Goal: Transaction & Acquisition: Purchase product/service

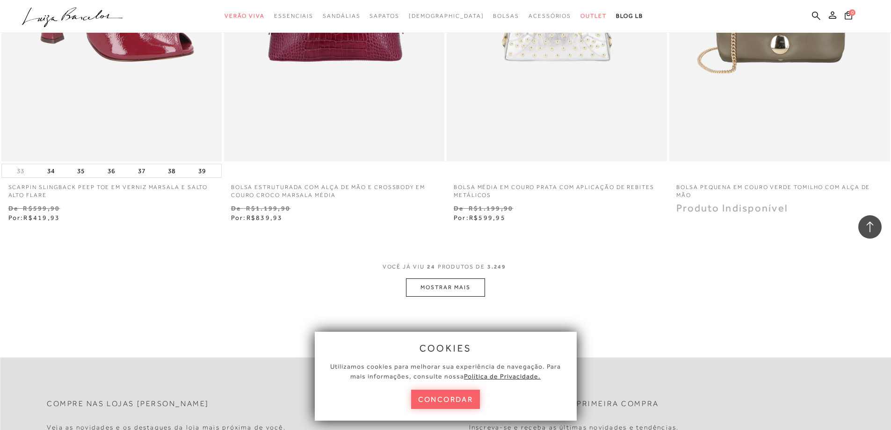
scroll to position [2339, 0]
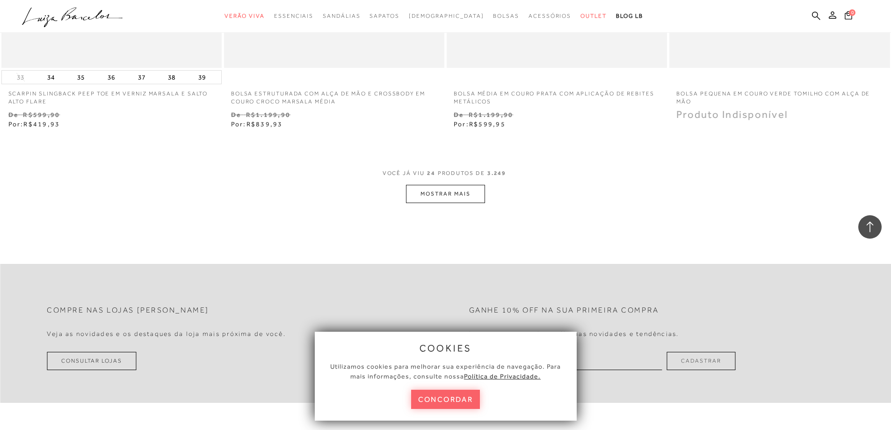
click at [446, 188] on button "MOSTRAR MAIS" at bounding box center [445, 194] width 79 height 18
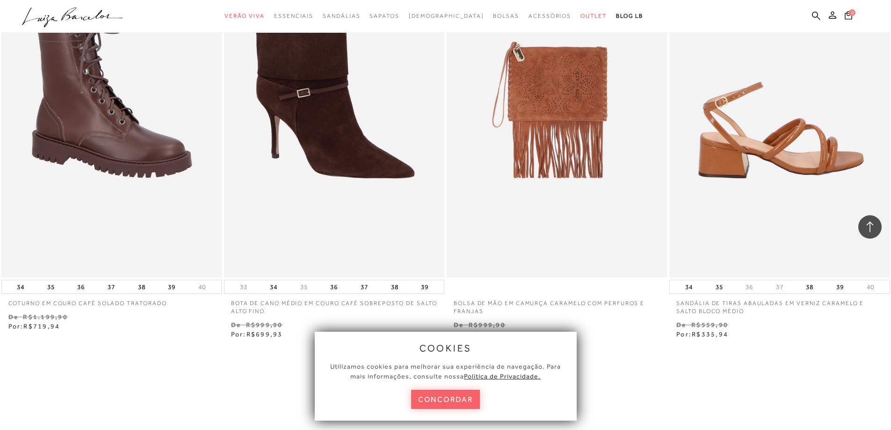
scroll to position [4678, 0]
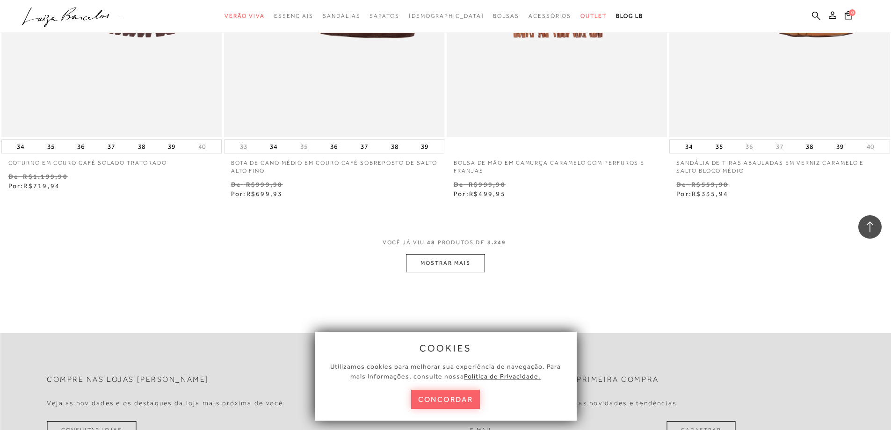
click at [427, 265] on button "MOSTRAR MAIS" at bounding box center [445, 263] width 79 height 18
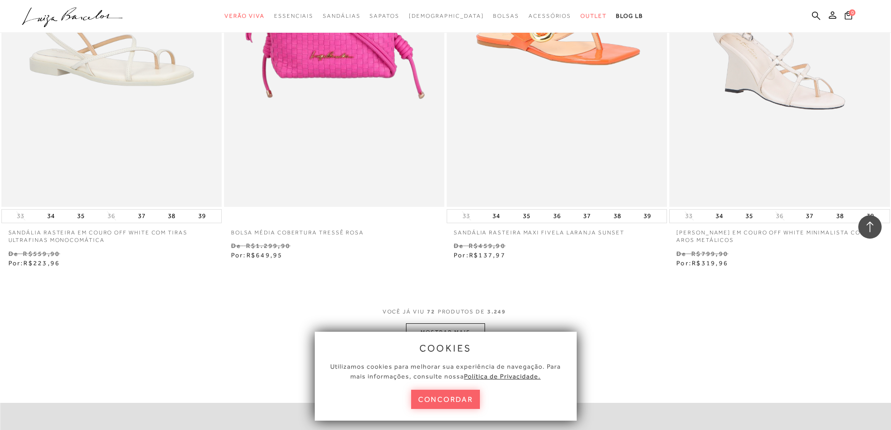
scroll to position [7157, 0]
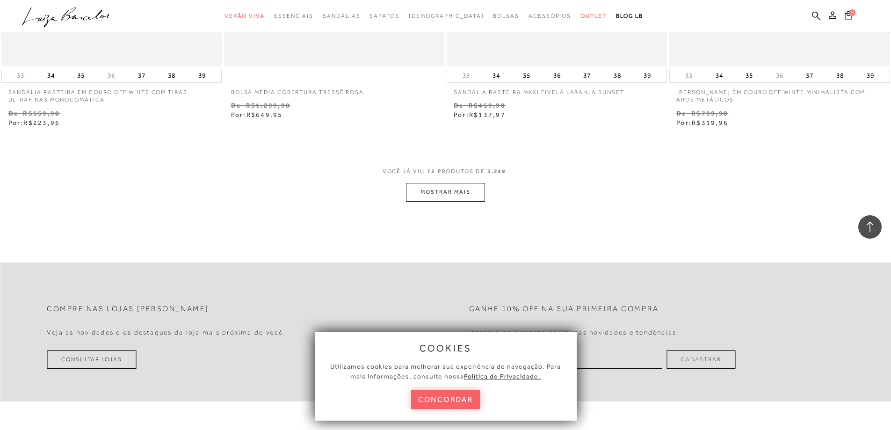
click at [444, 198] on button "MOSTRAR MAIS" at bounding box center [445, 192] width 79 height 18
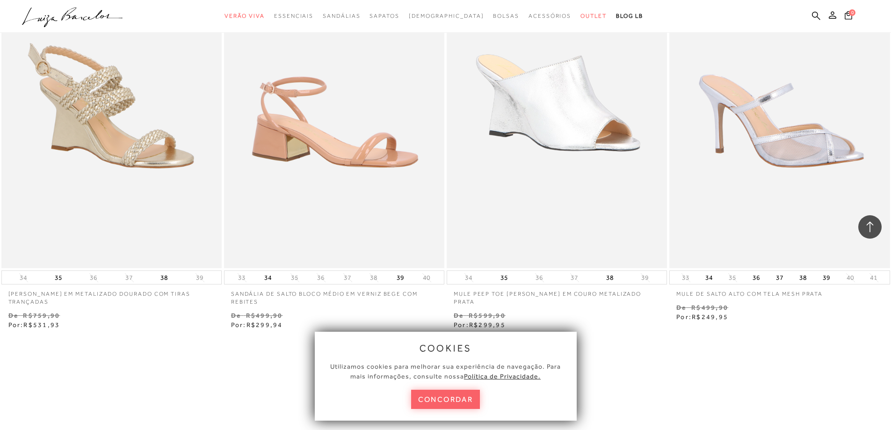
scroll to position [9496, 0]
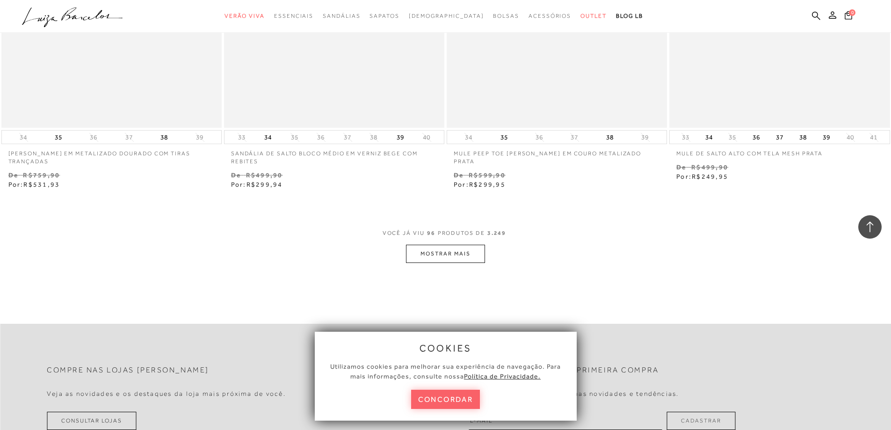
click at [465, 252] on button "MOSTRAR MAIS" at bounding box center [445, 254] width 79 height 18
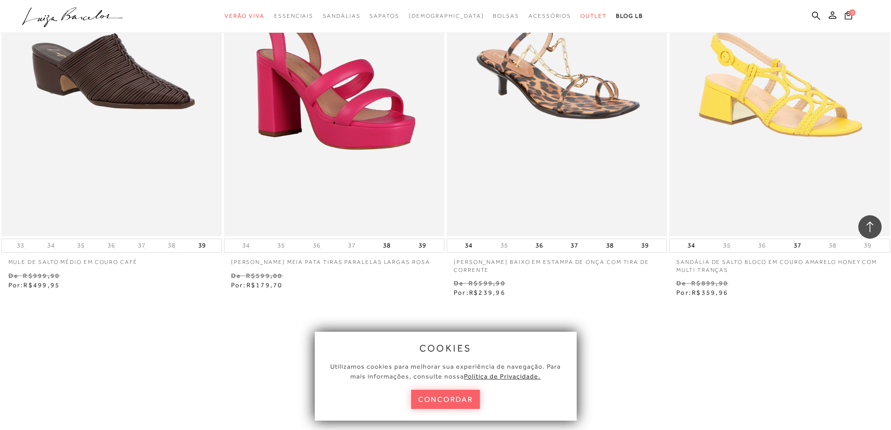
scroll to position [11928, 0]
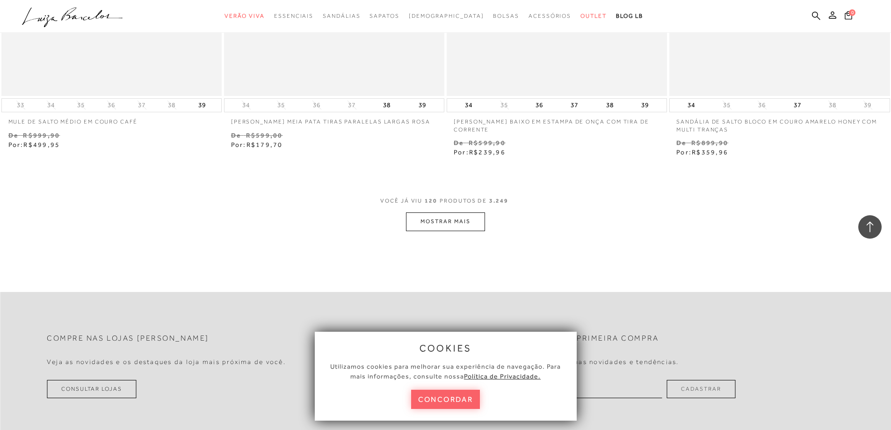
click at [464, 224] on button "MOSTRAR MAIS" at bounding box center [445, 221] width 79 height 18
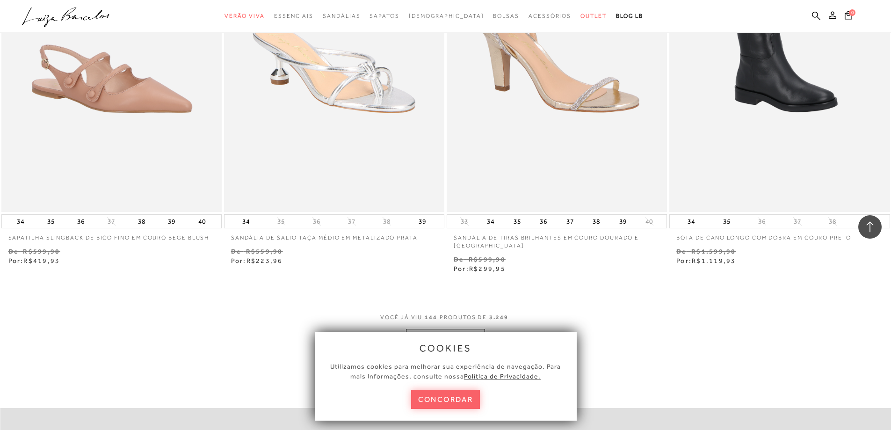
scroll to position [14407, 0]
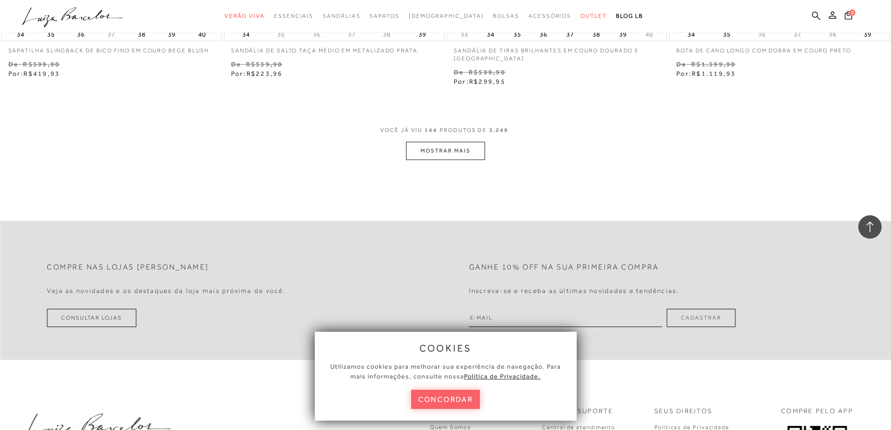
click at [455, 153] on button "MOSTRAR MAIS" at bounding box center [445, 151] width 79 height 18
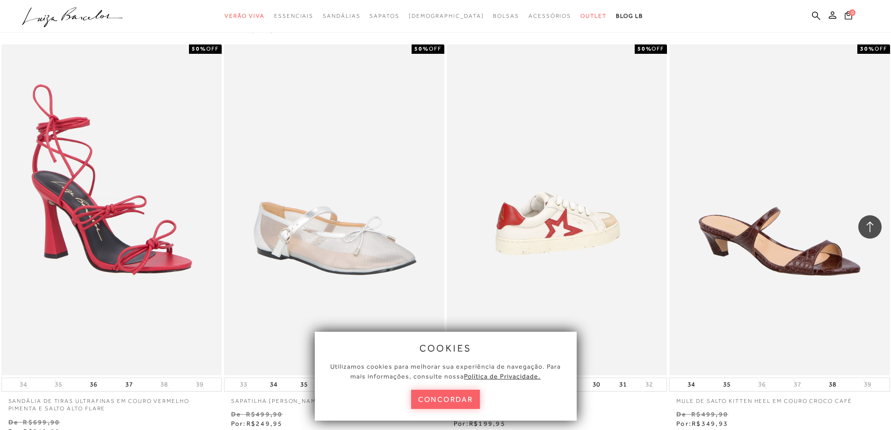
scroll to position [16653, 0]
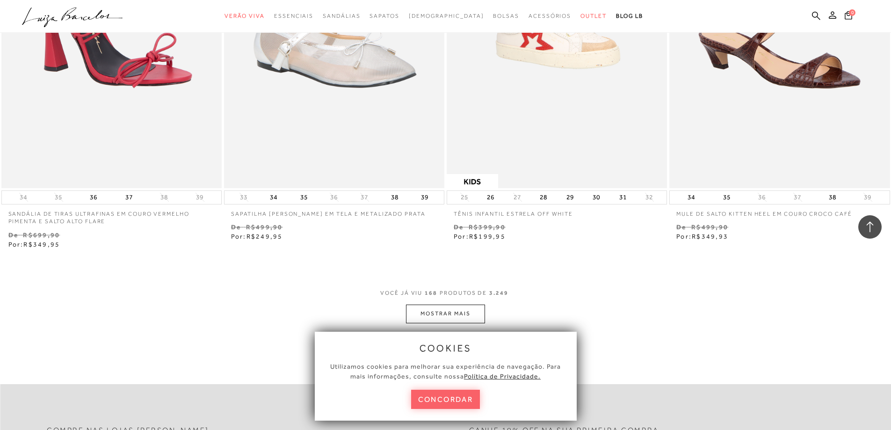
click at [441, 310] on button "MOSTRAR MAIS" at bounding box center [445, 314] width 79 height 18
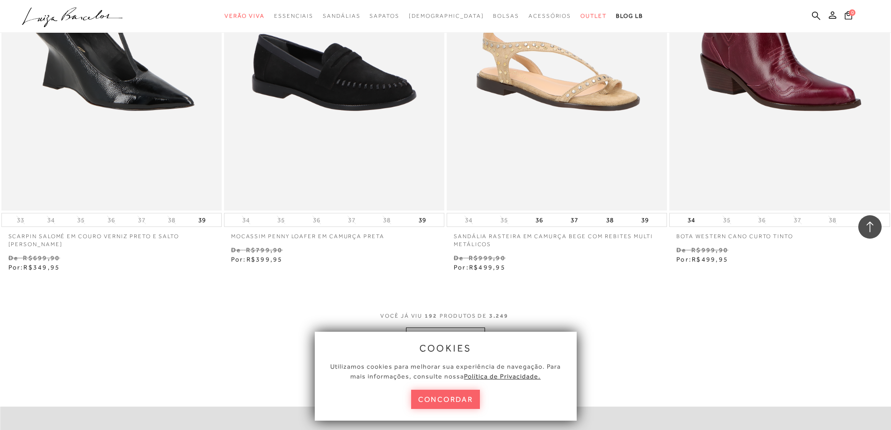
scroll to position [19179, 0]
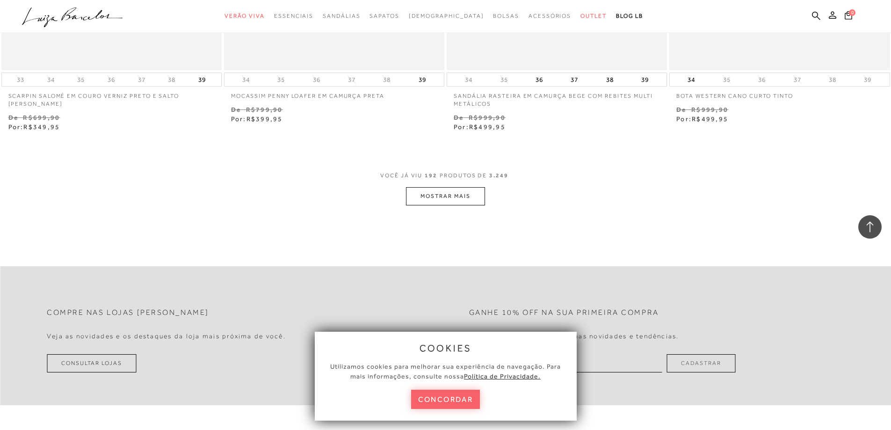
click at [445, 201] on button "MOSTRAR MAIS" at bounding box center [445, 196] width 79 height 18
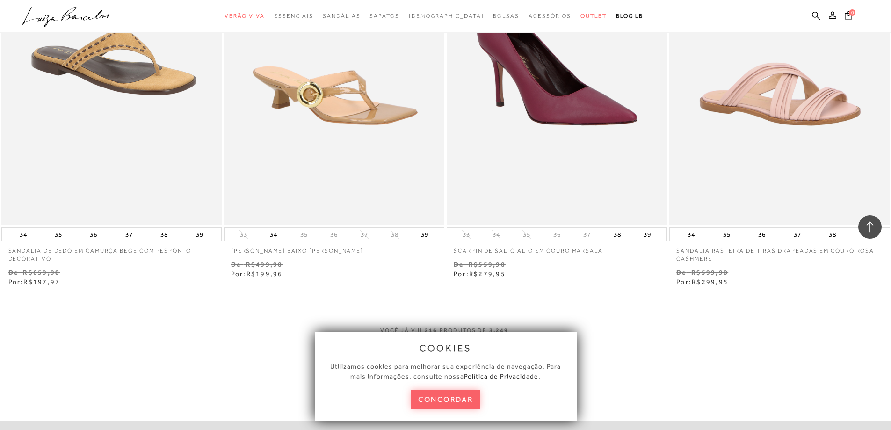
scroll to position [21611, 0]
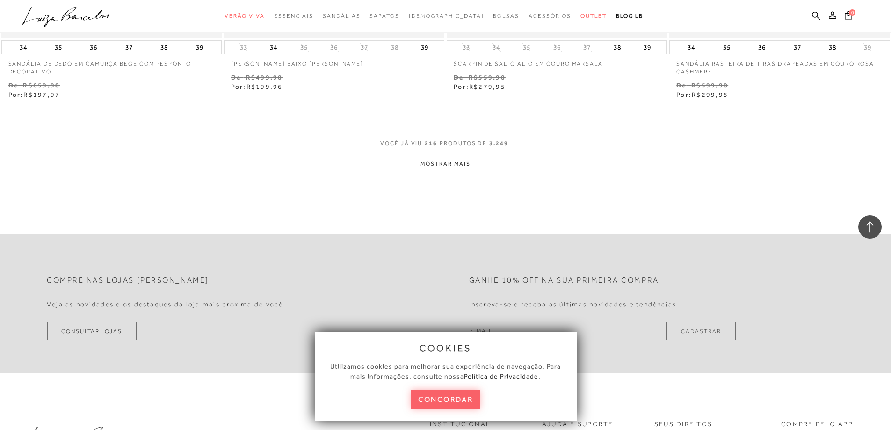
click at [447, 172] on button "MOSTRAR MAIS" at bounding box center [445, 164] width 79 height 18
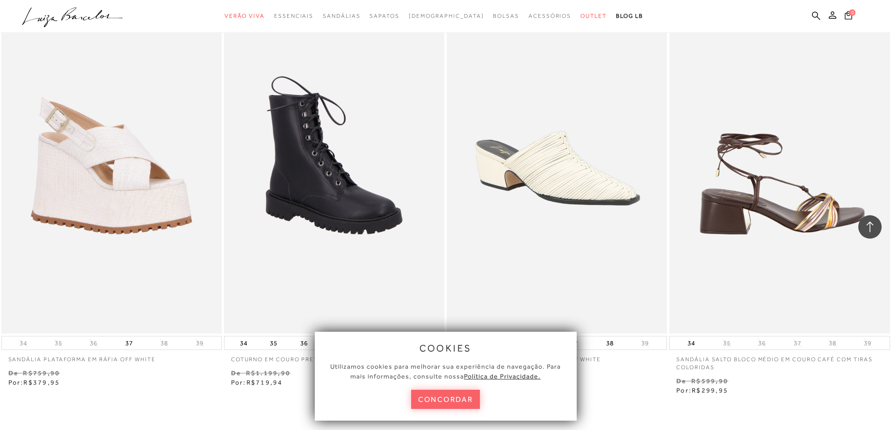
scroll to position [23903, 0]
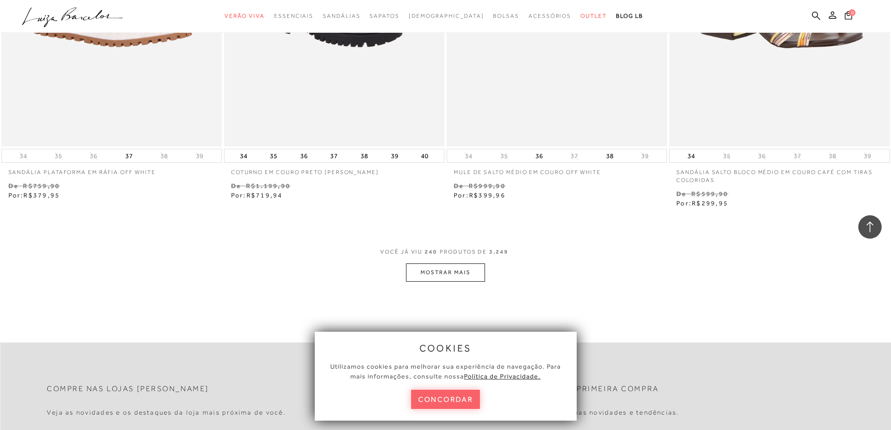
click at [464, 271] on button "MOSTRAR MAIS" at bounding box center [445, 272] width 79 height 18
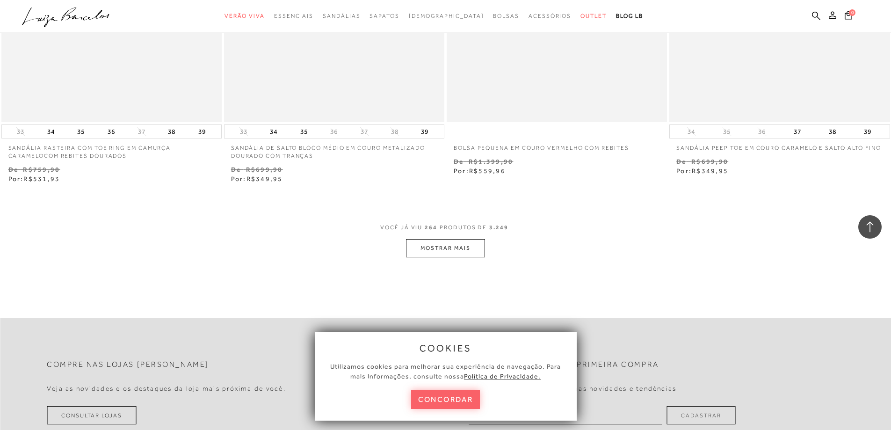
scroll to position [26382, 0]
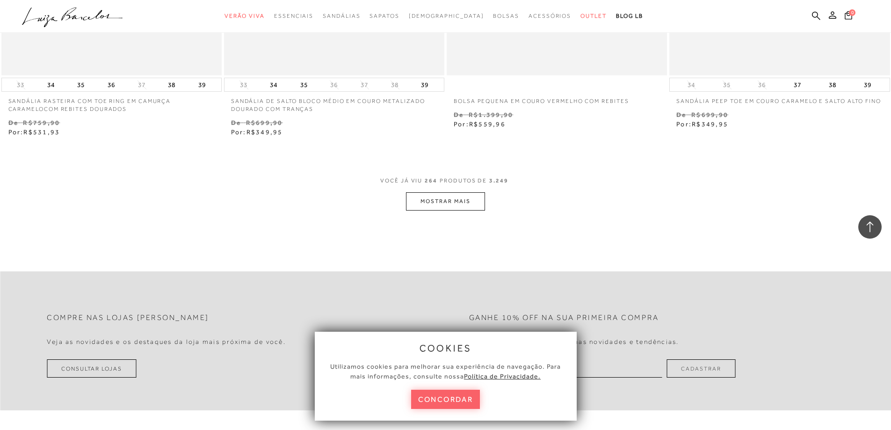
click at [472, 203] on button "MOSTRAR MAIS" at bounding box center [445, 201] width 79 height 18
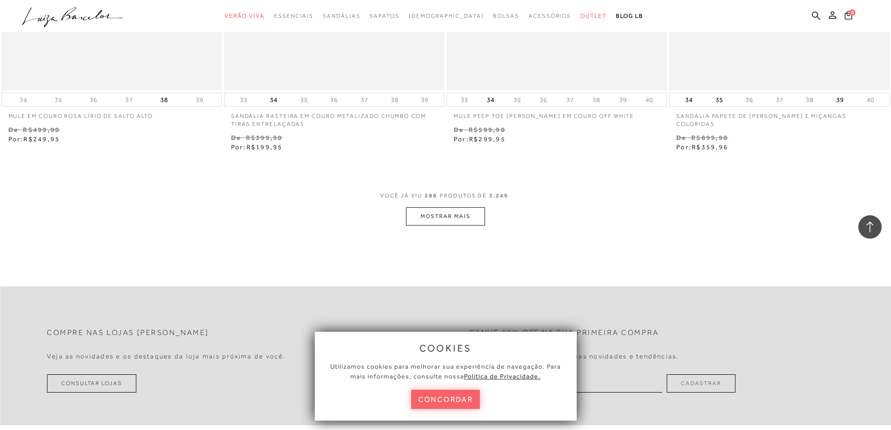
scroll to position [28721, 0]
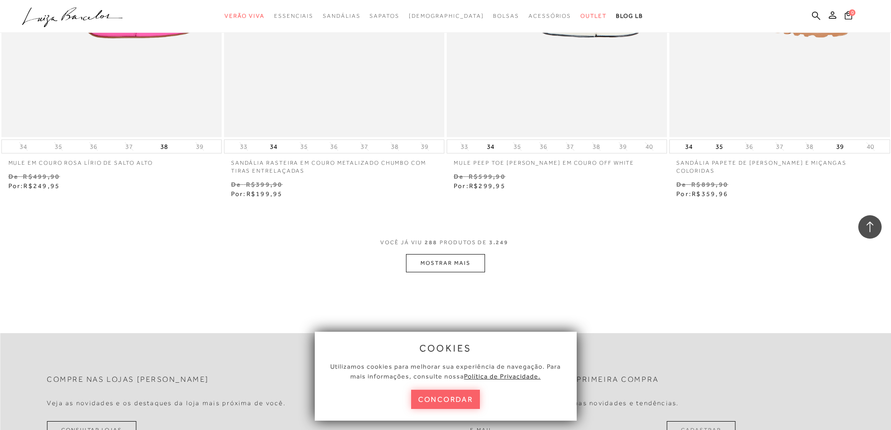
click at [424, 263] on button "MOSTRAR MAIS" at bounding box center [445, 263] width 79 height 18
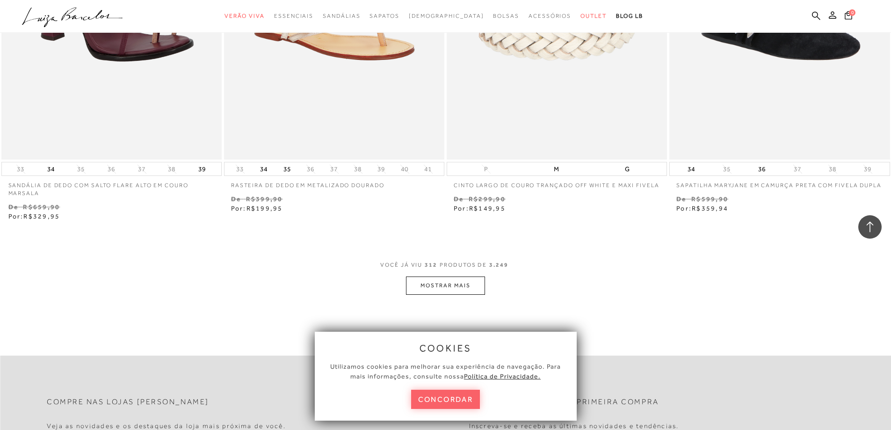
scroll to position [31153, 0]
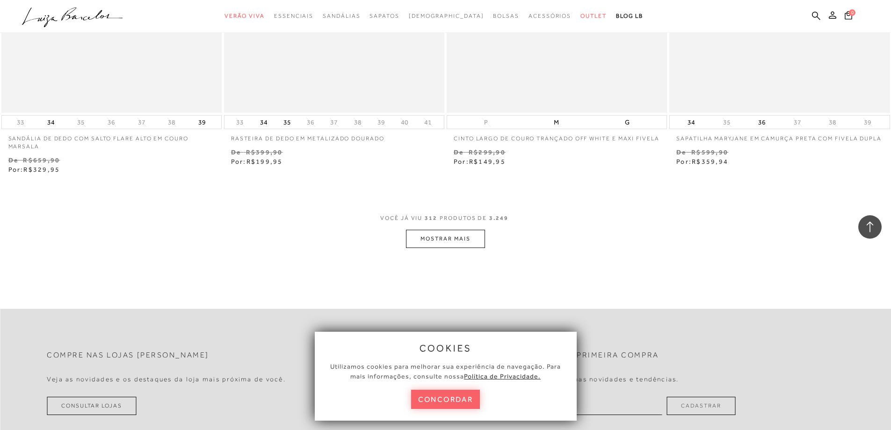
click at [456, 235] on button "MOSTRAR MAIS" at bounding box center [445, 239] width 79 height 18
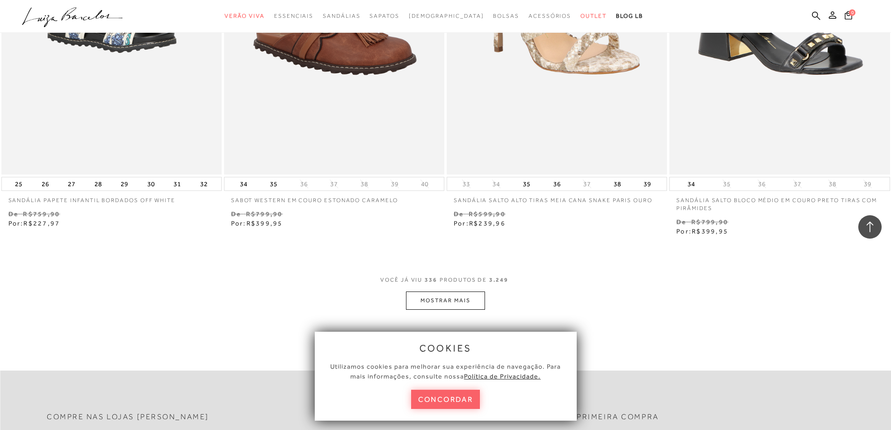
scroll to position [33539, 0]
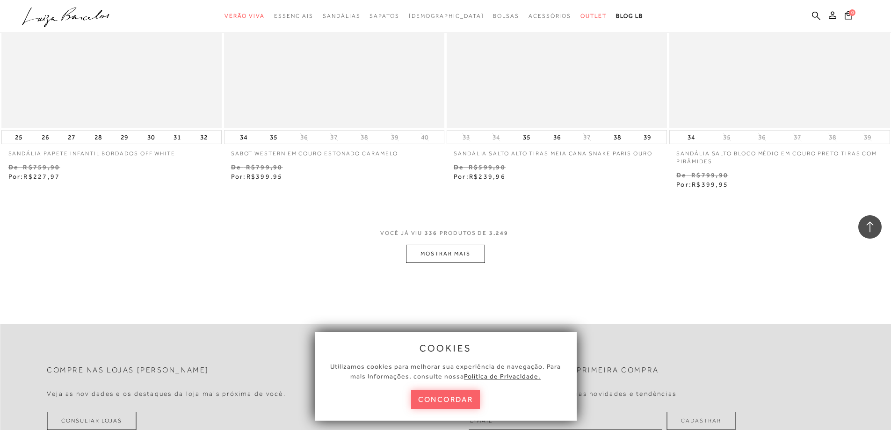
click at [440, 257] on button "MOSTRAR MAIS" at bounding box center [445, 254] width 79 height 18
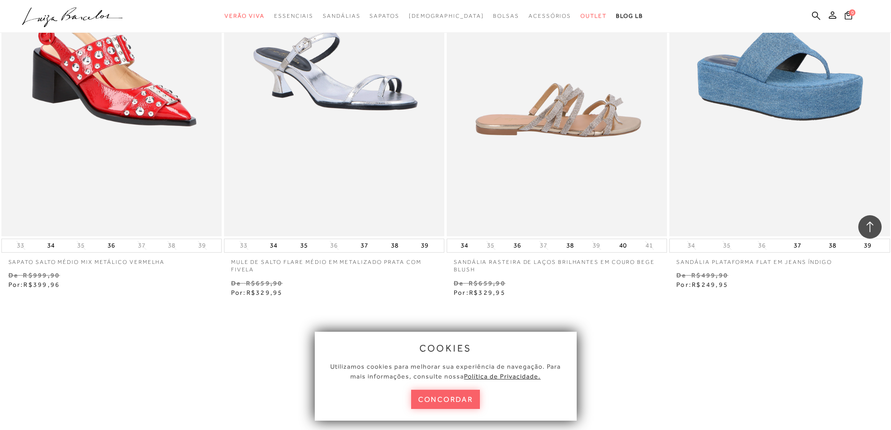
scroll to position [35972, 0]
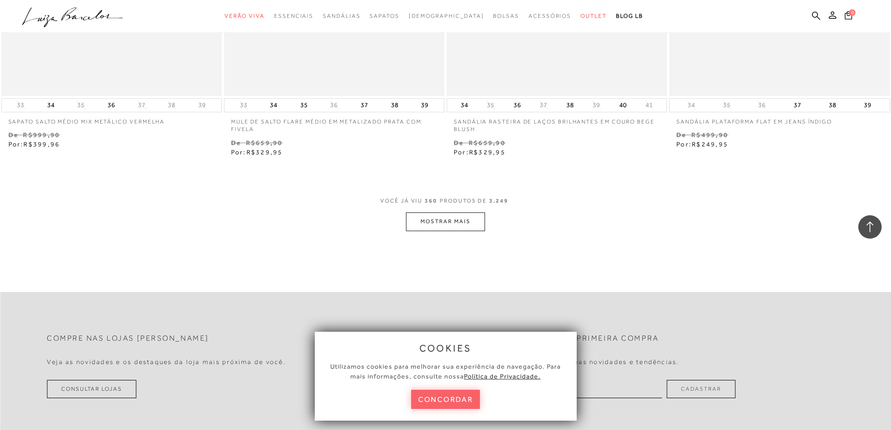
click at [450, 224] on button "MOSTRAR MAIS" at bounding box center [445, 221] width 79 height 18
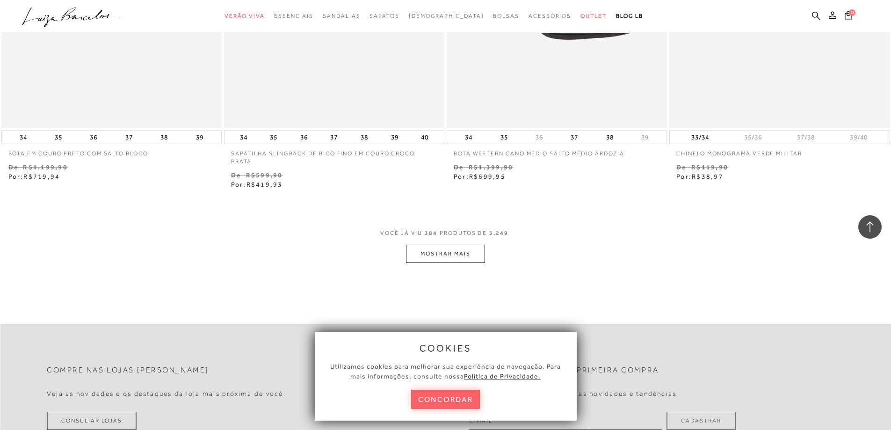
scroll to position [38433, 0]
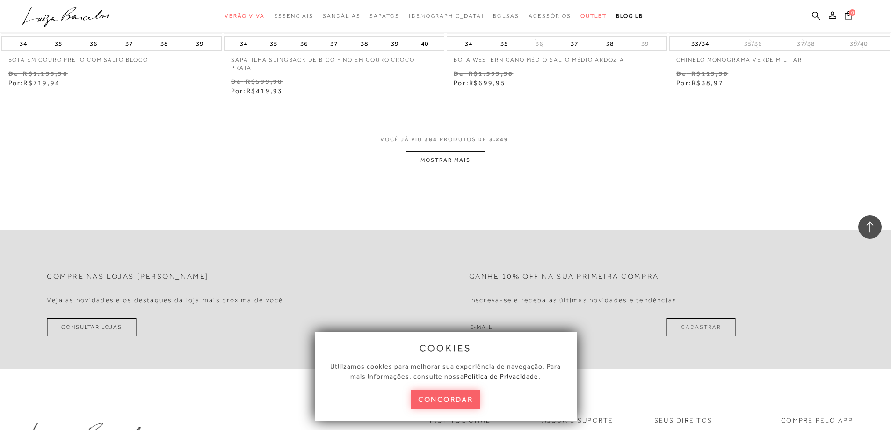
click at [439, 156] on button "MOSTRAR MAIS" at bounding box center [445, 160] width 79 height 18
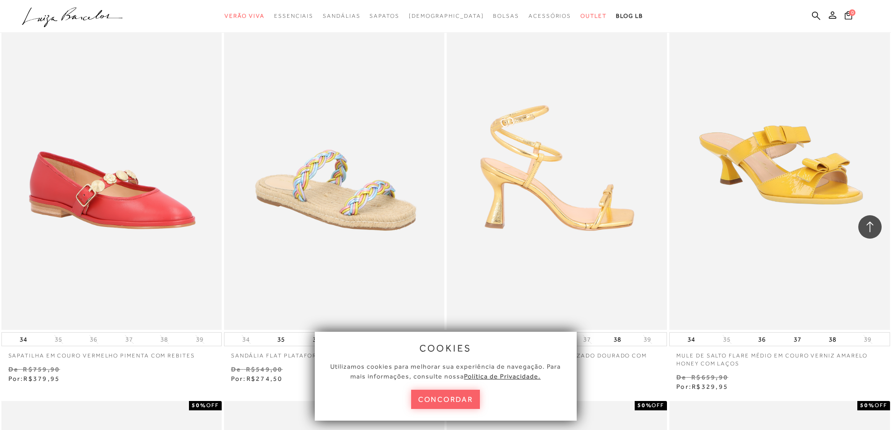
scroll to position [39837, 0]
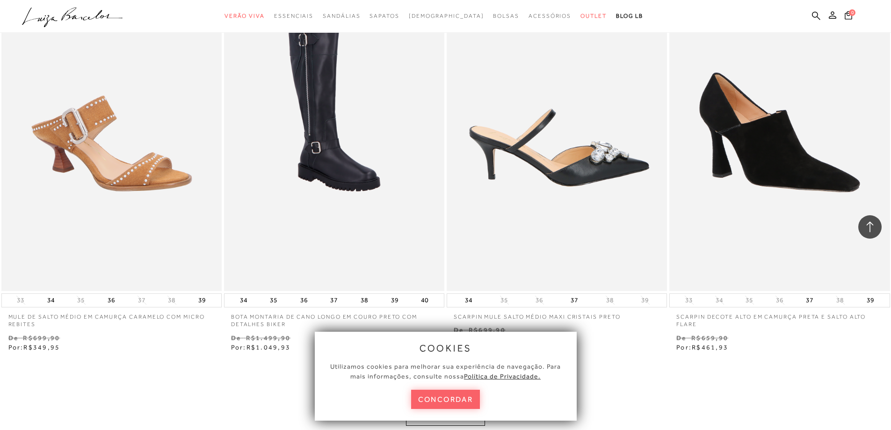
scroll to position [40725, 0]
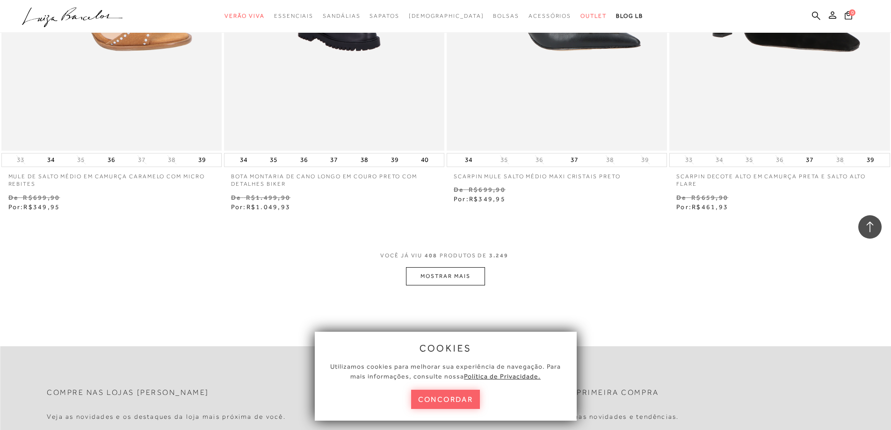
click at [466, 267] on button "MOSTRAR MAIS" at bounding box center [445, 276] width 79 height 18
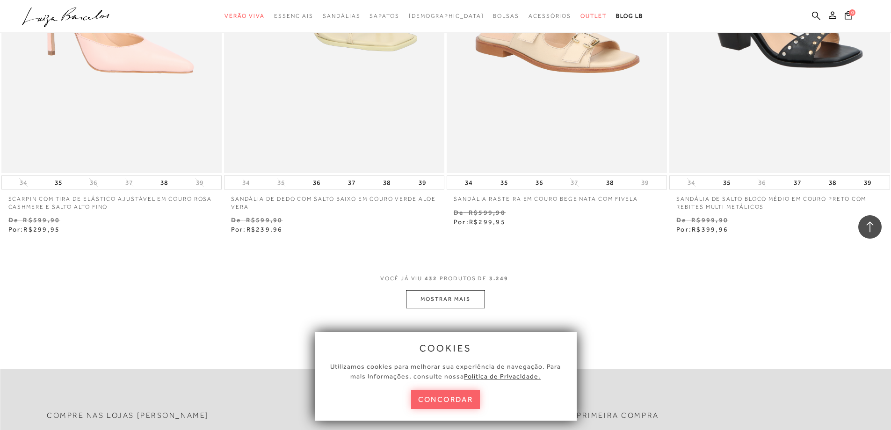
scroll to position [43158, 0]
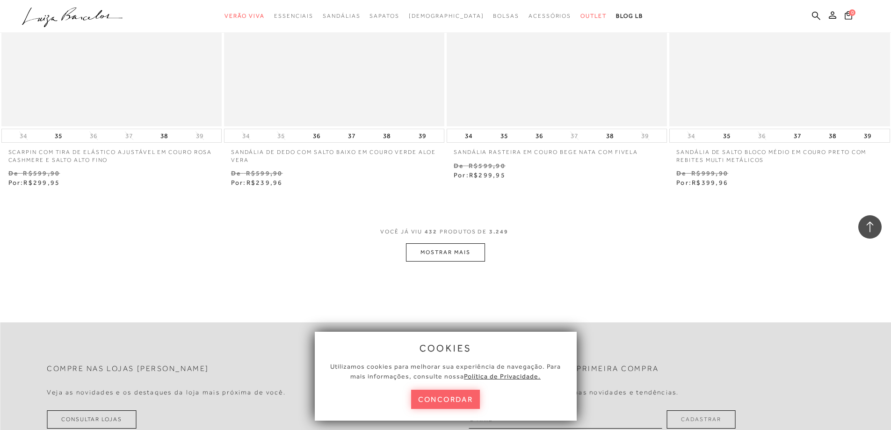
click at [459, 248] on button "MOSTRAR MAIS" at bounding box center [445, 252] width 79 height 18
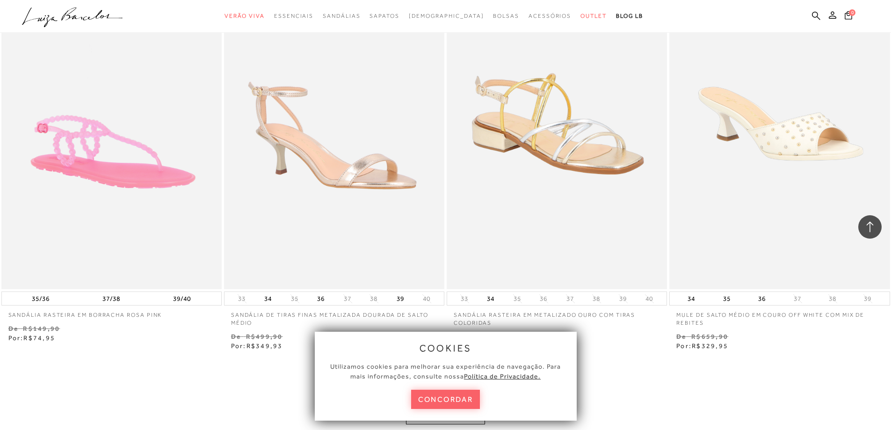
scroll to position [45590, 0]
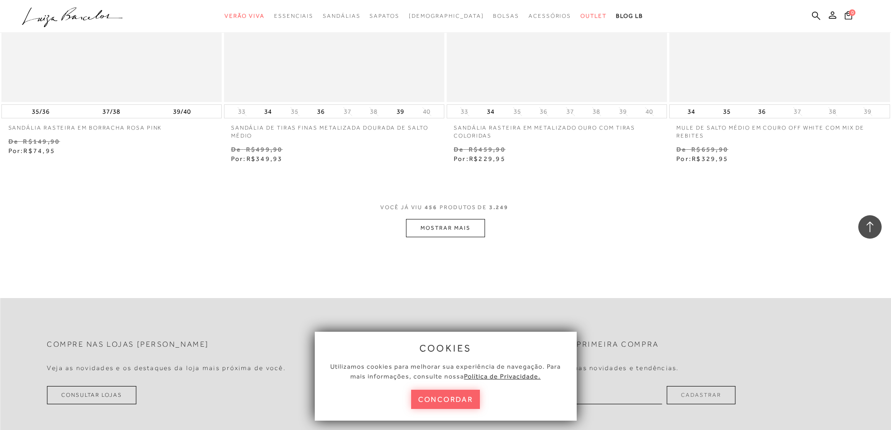
click at [449, 219] on button "MOSTRAR MAIS" at bounding box center [445, 228] width 79 height 18
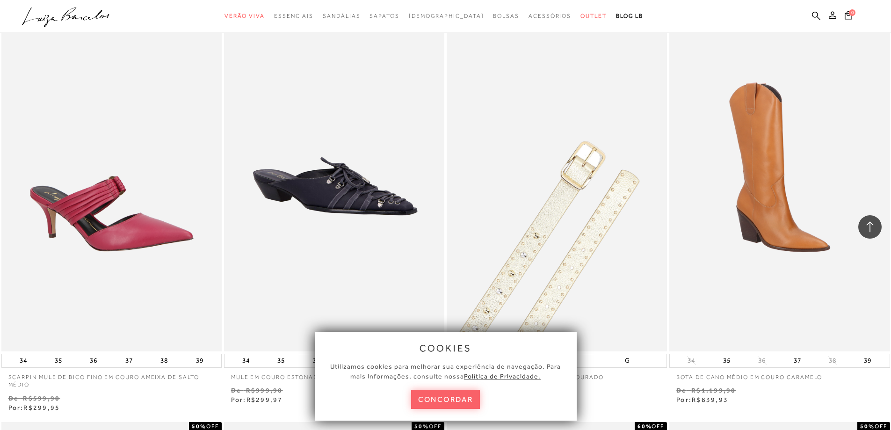
scroll to position [47134, 0]
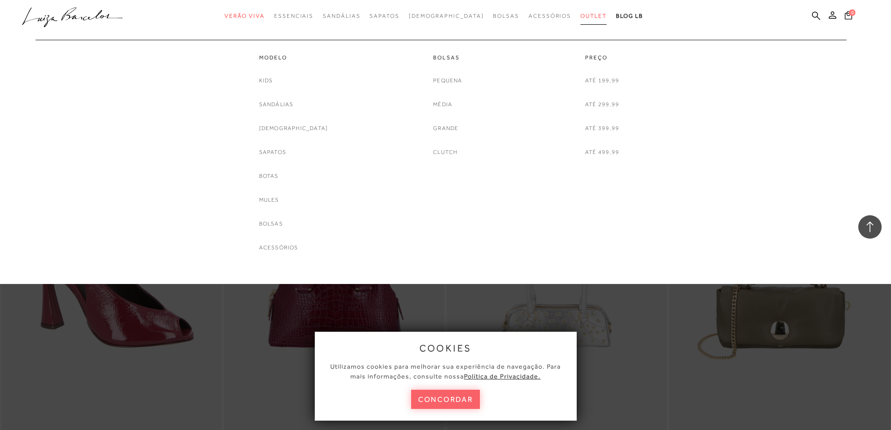
scroll to position [561, 0]
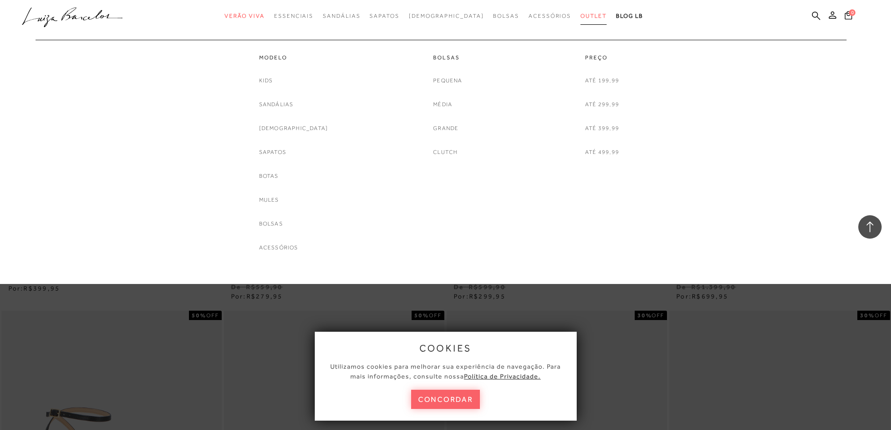
click at [581, 15] on span "Outlet" at bounding box center [594, 16] width 26 height 7
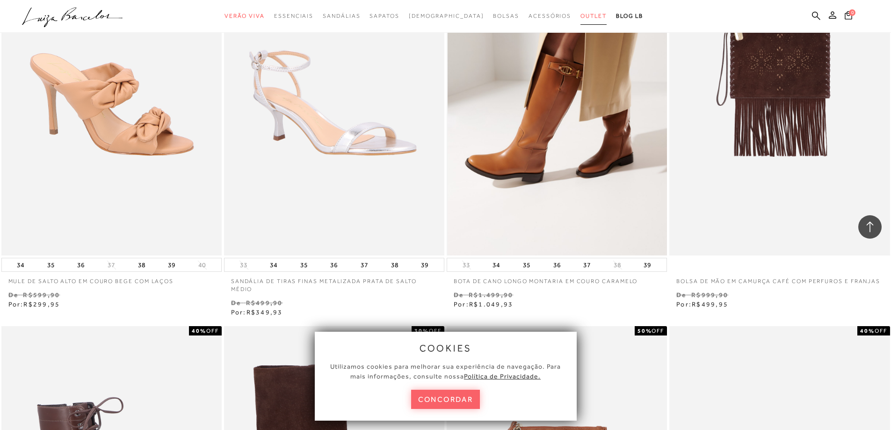
scroll to position [4252, 0]
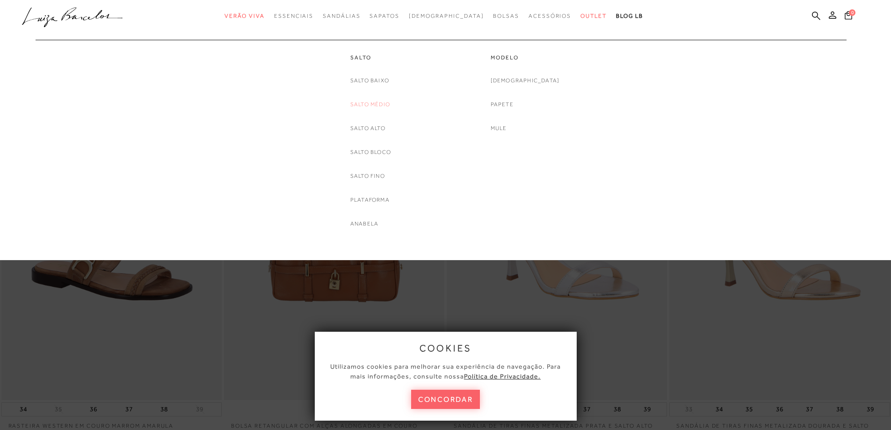
click at [374, 104] on link "Salto Médio" at bounding box center [370, 105] width 40 height 10
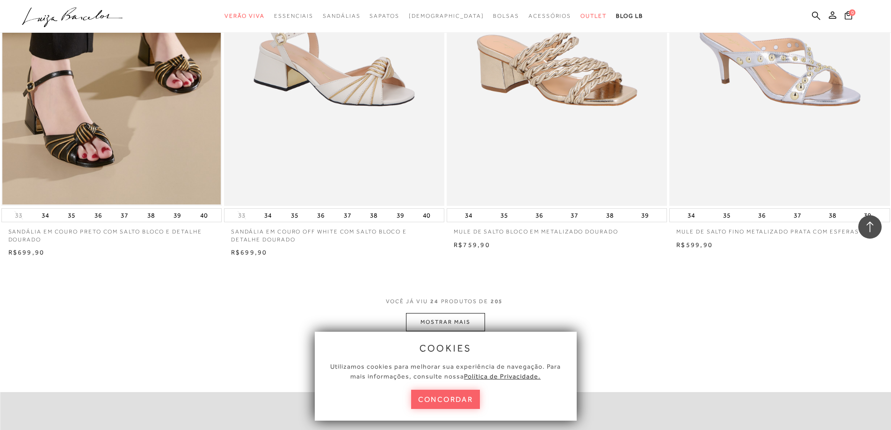
scroll to position [2199, 0]
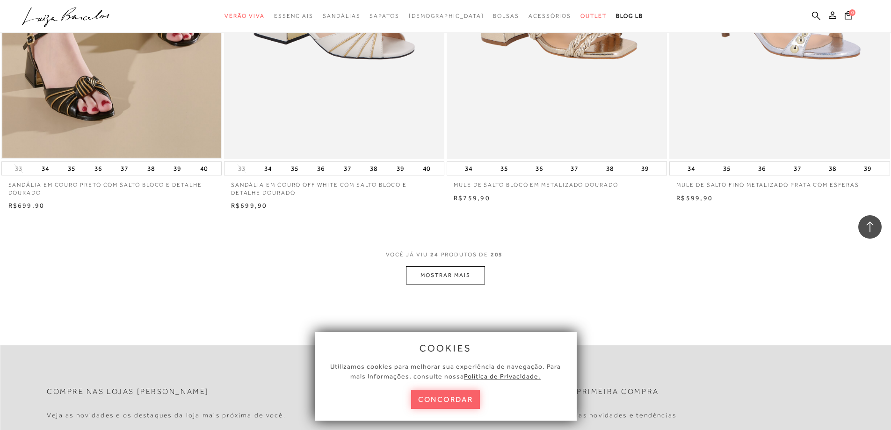
click at [455, 276] on button "MOSTRAR MAIS" at bounding box center [445, 275] width 79 height 18
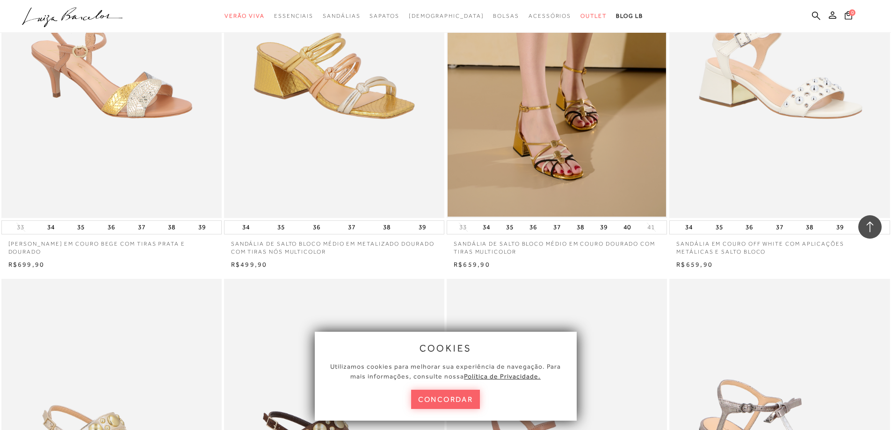
scroll to position [1076, 0]
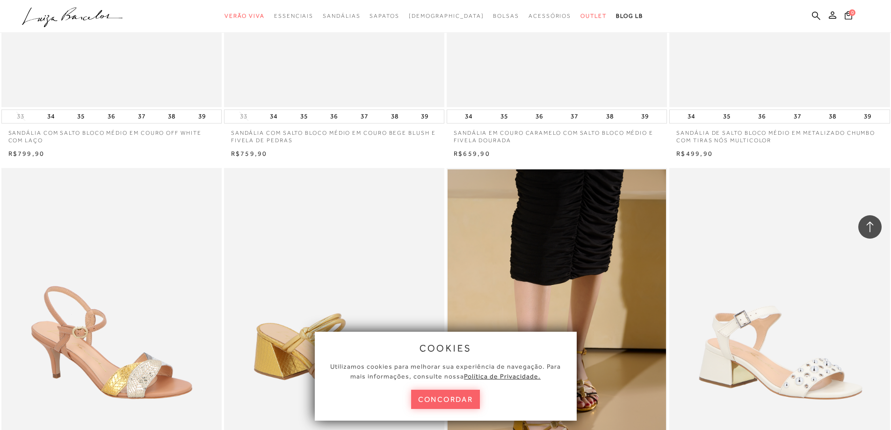
click at [813, 9] on ul ".a{fill-rule:evenodd;} Verão Viva Em alta Favoritos das Influenciadoras Apostas…" at bounding box center [438, 15] width 833 height 17
drag, startPoint x: 808, startPoint y: 10, endPoint x: 808, endPoint y: 15, distance: 5.1
click at [808, 10] on ul ".a{fill-rule:evenodd;} Verão Viva Em alta Favoritos das Influenciadoras Apostas…" at bounding box center [438, 15] width 833 height 17
click at [810, 19] on ul ".a{fill-rule:evenodd;} Verão Viva Em alta Favoritos das Influenciadoras Apostas…" at bounding box center [438, 15] width 833 height 17
click at [814, 19] on icon at bounding box center [816, 15] width 8 height 9
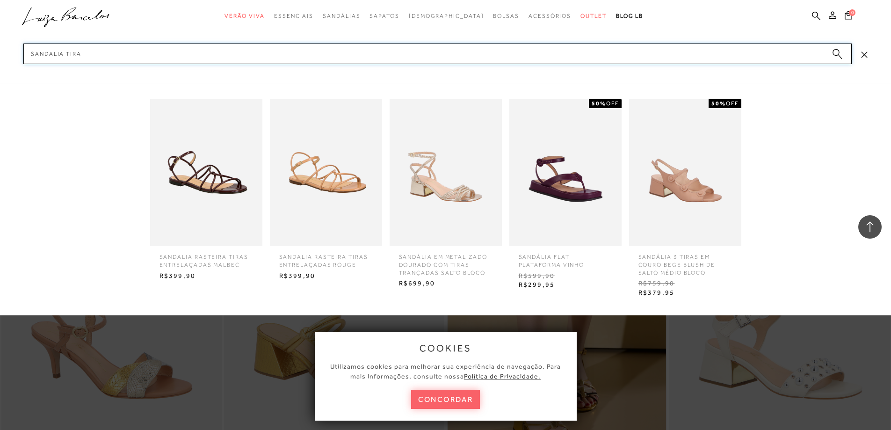
type input "SANDALIA TIRAS"
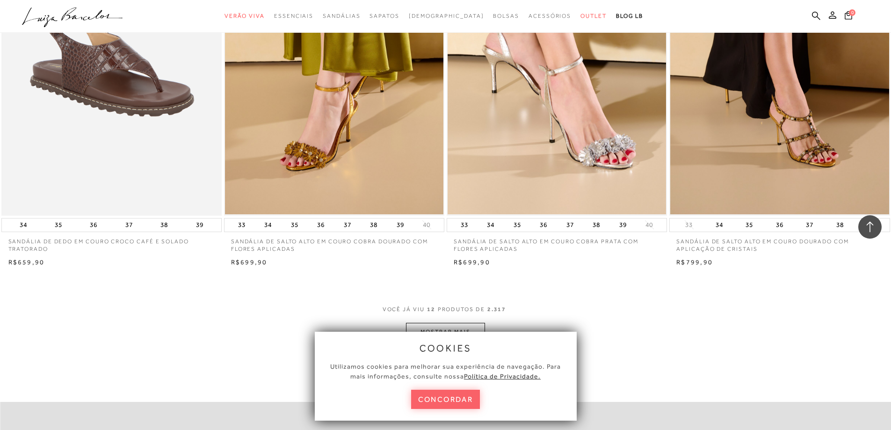
scroll to position [1029, 0]
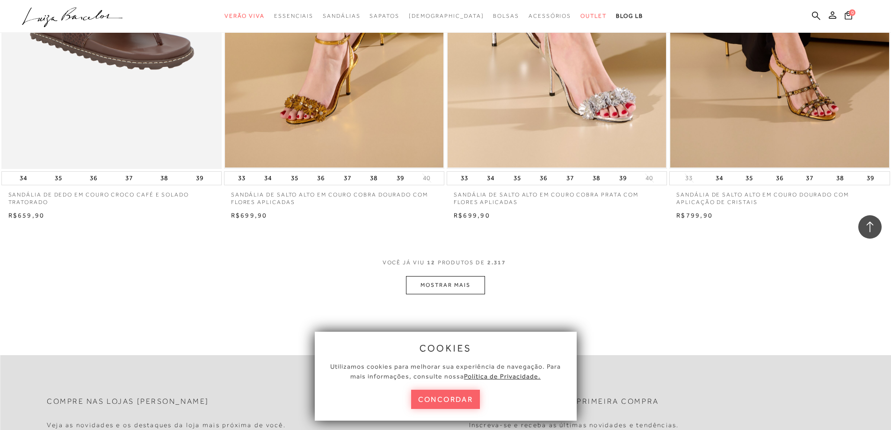
click at [422, 284] on button "MOSTRAR MAIS" at bounding box center [445, 285] width 79 height 18
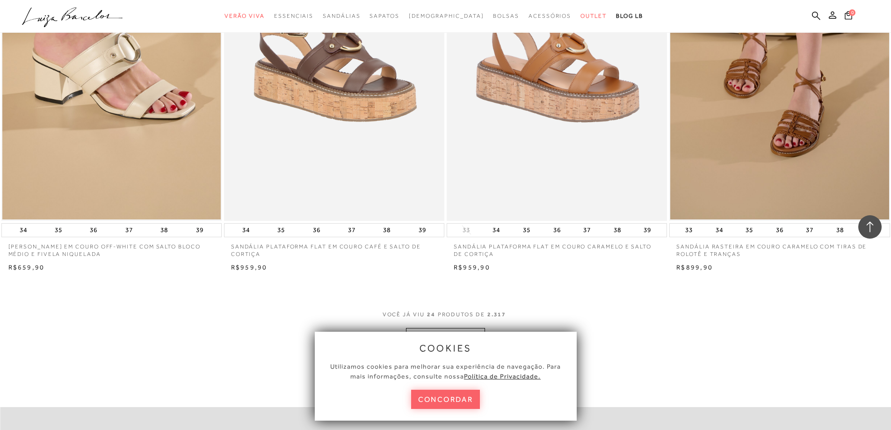
scroll to position [2245, 0]
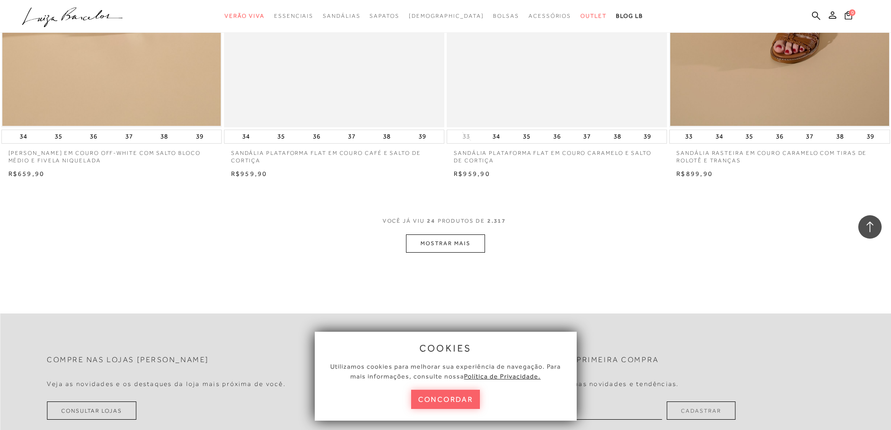
click at [463, 239] on button "MOSTRAR MAIS" at bounding box center [445, 243] width 79 height 18
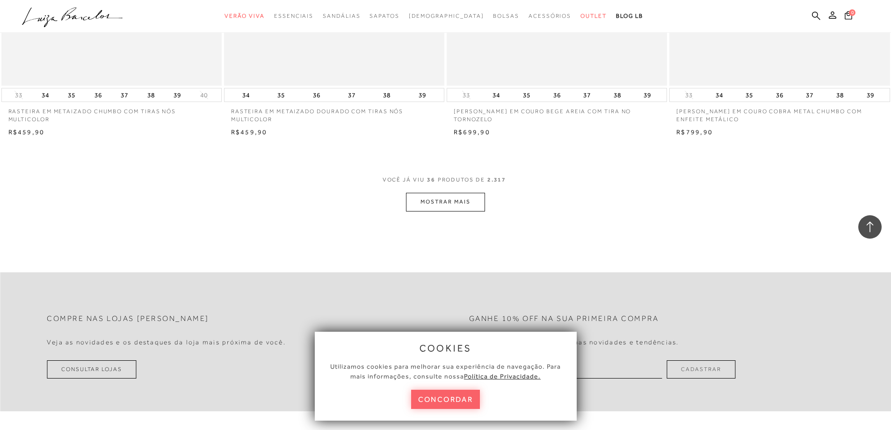
scroll to position [3508, 0]
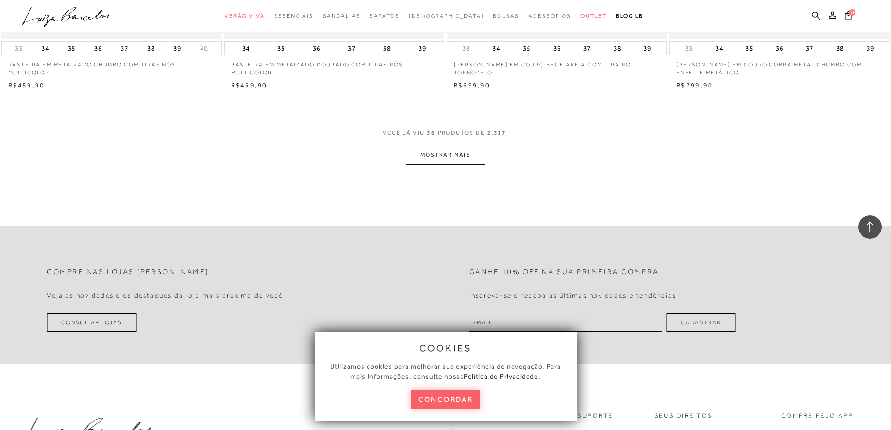
click at [461, 158] on button "MOSTRAR MAIS" at bounding box center [445, 155] width 79 height 18
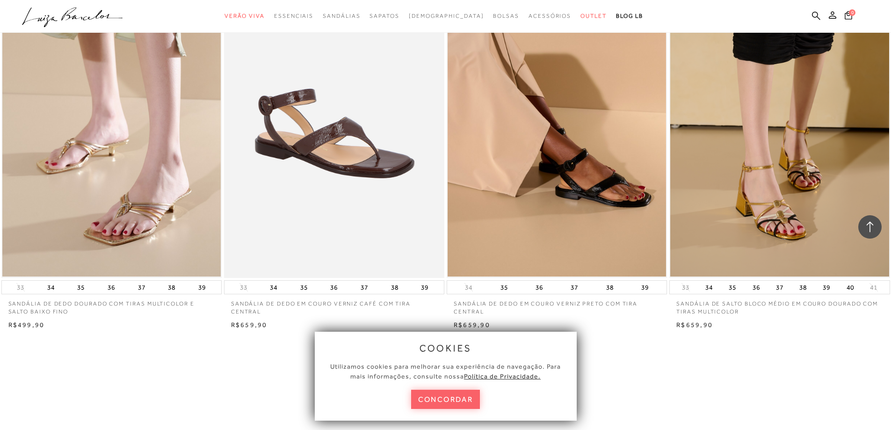
scroll to position [4584, 0]
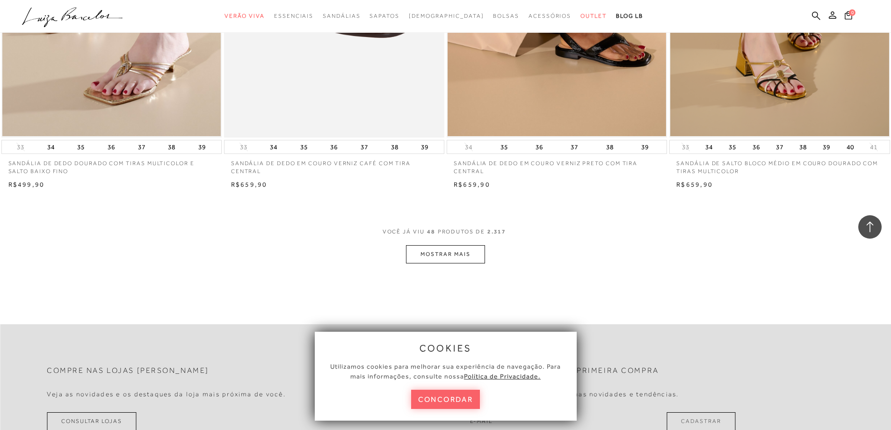
click at [457, 247] on button "MOSTRAR MAIS" at bounding box center [445, 254] width 79 height 18
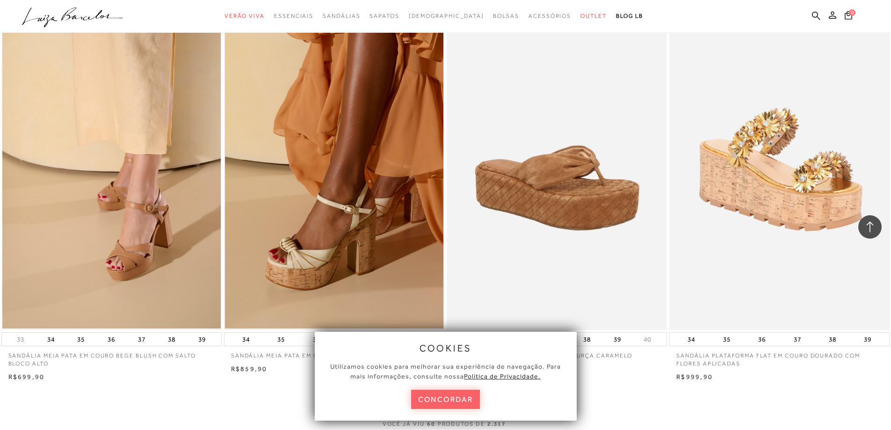
scroll to position [5800, 0]
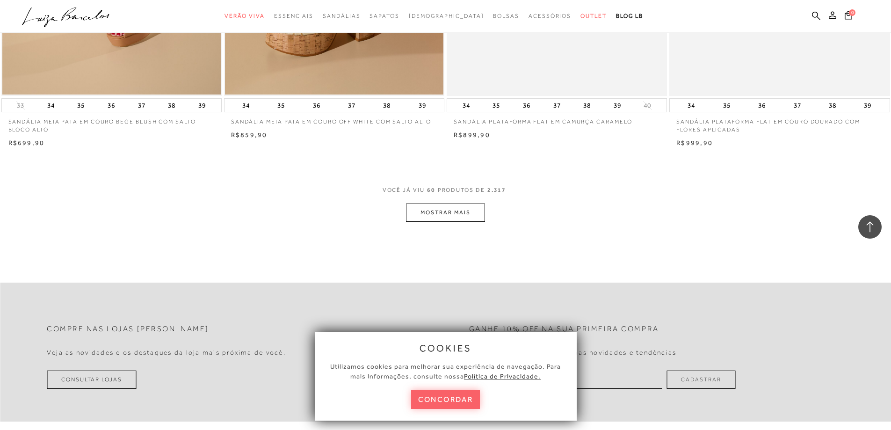
click at [472, 215] on button "MOSTRAR MAIS" at bounding box center [445, 212] width 79 height 18
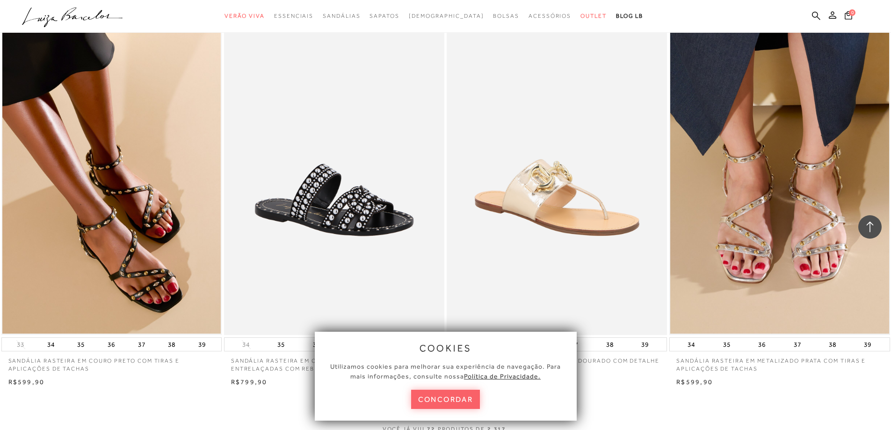
scroll to position [6923, 0]
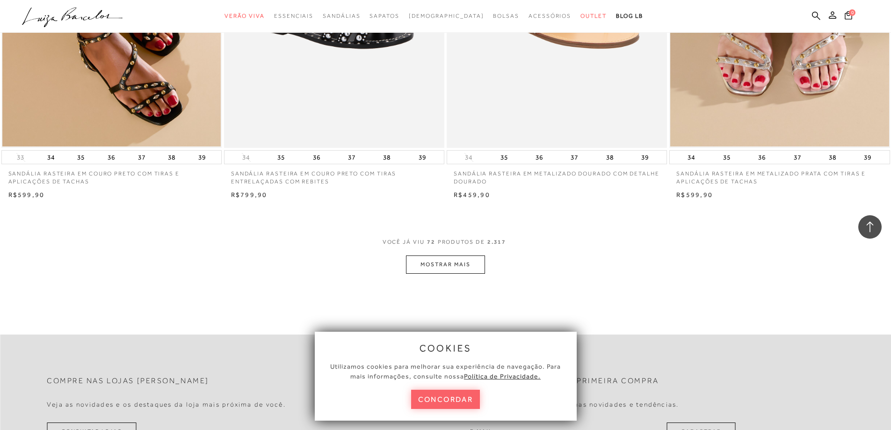
click at [463, 257] on button "MOSTRAR MAIS" at bounding box center [445, 264] width 79 height 18
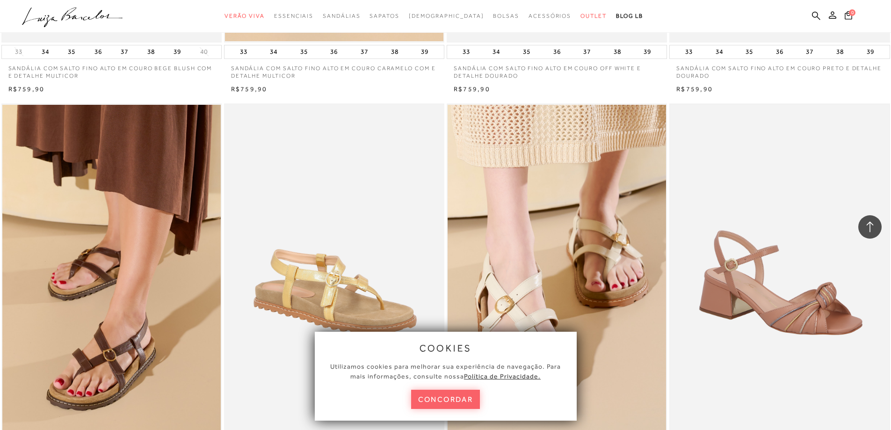
scroll to position [8046, 0]
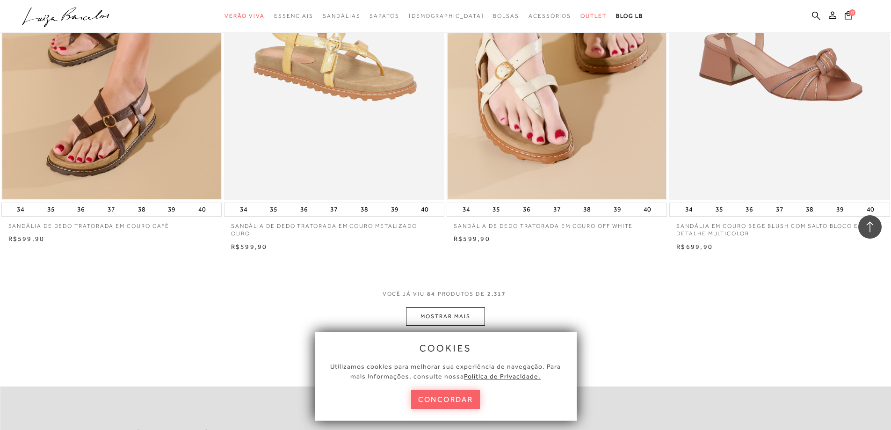
click at [454, 322] on div "cookies Utilizamos cookies para melhorar sua experiência de navegação. Para mai…" at bounding box center [445, 376] width 281 height 108
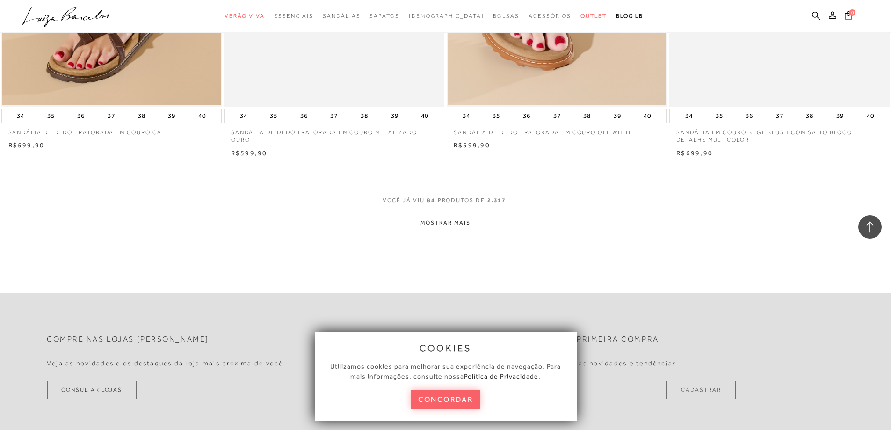
scroll to position [8186, 0]
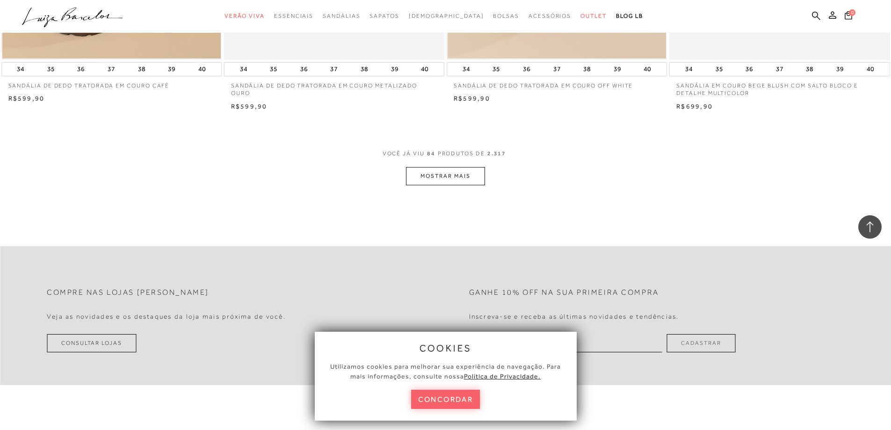
click at [455, 177] on button "MOSTRAR MAIS" at bounding box center [445, 176] width 79 height 18
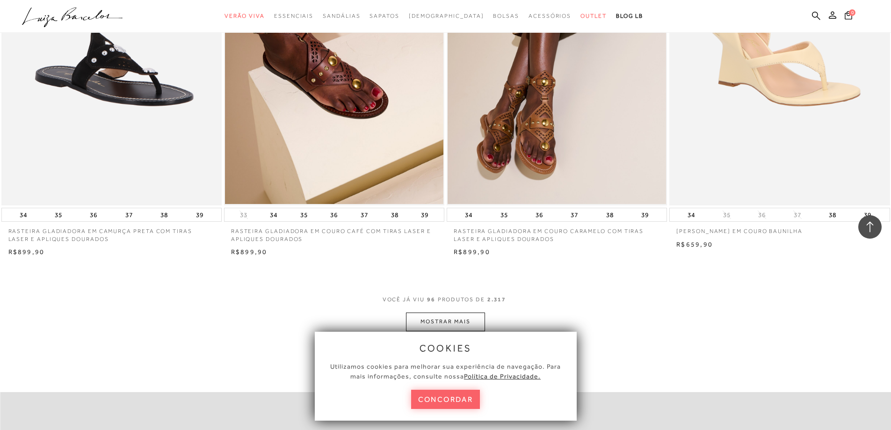
scroll to position [9262, 0]
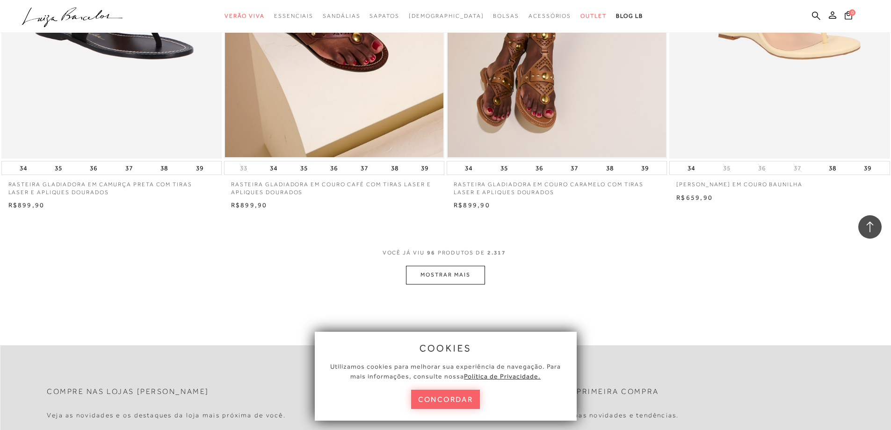
click at [432, 274] on button "MOSTRAR MAIS" at bounding box center [445, 275] width 79 height 18
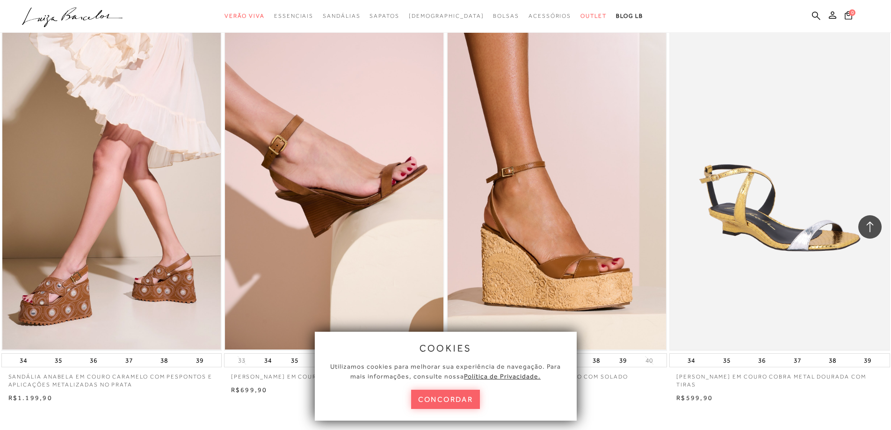
scroll to position [10431, 0]
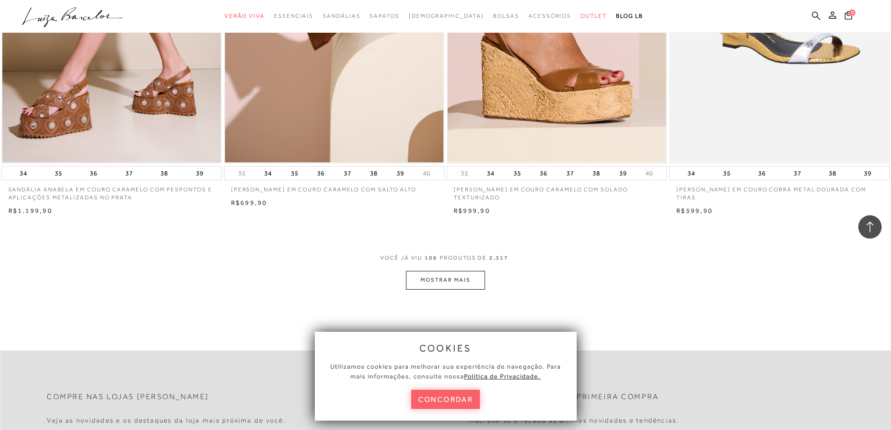
click at [468, 279] on button "MOSTRAR MAIS" at bounding box center [445, 280] width 79 height 18
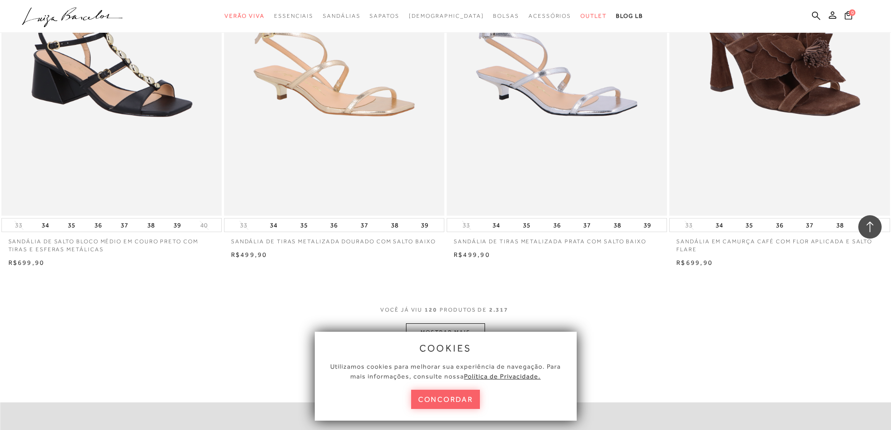
scroll to position [11647, 0]
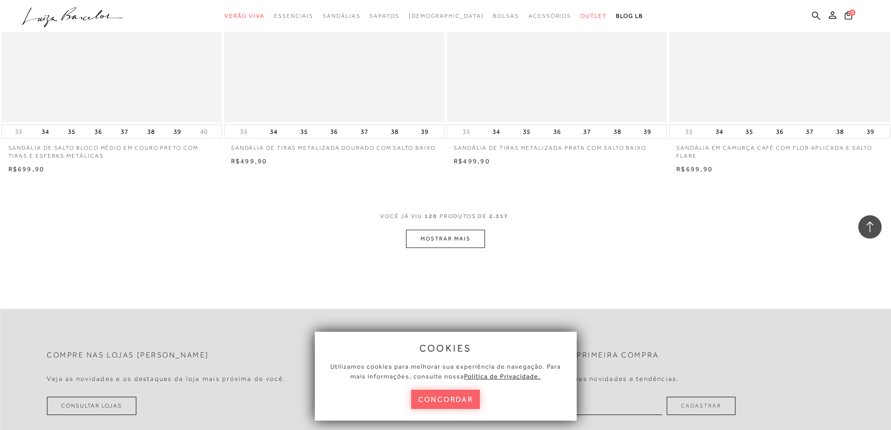
click at [434, 229] on span "120" at bounding box center [431, 220] width 13 height 17
click at [434, 238] on button "MOSTRAR MAIS" at bounding box center [445, 239] width 79 height 18
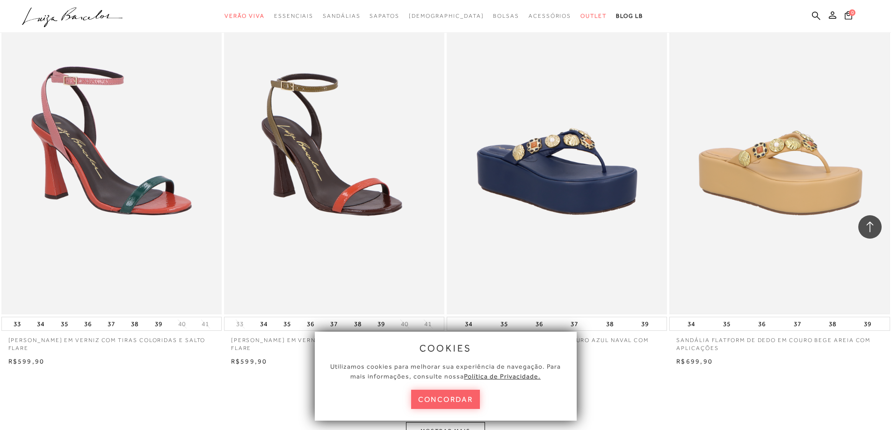
scroll to position [12817, 0]
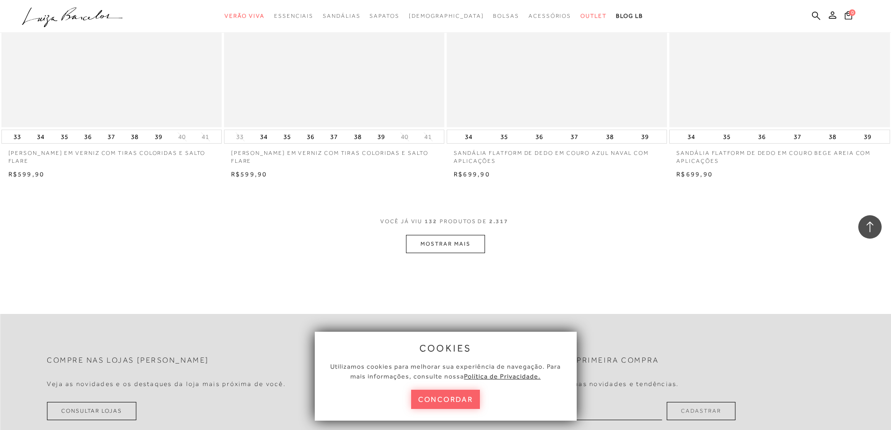
click at [445, 237] on button "MOSTRAR MAIS" at bounding box center [445, 244] width 79 height 18
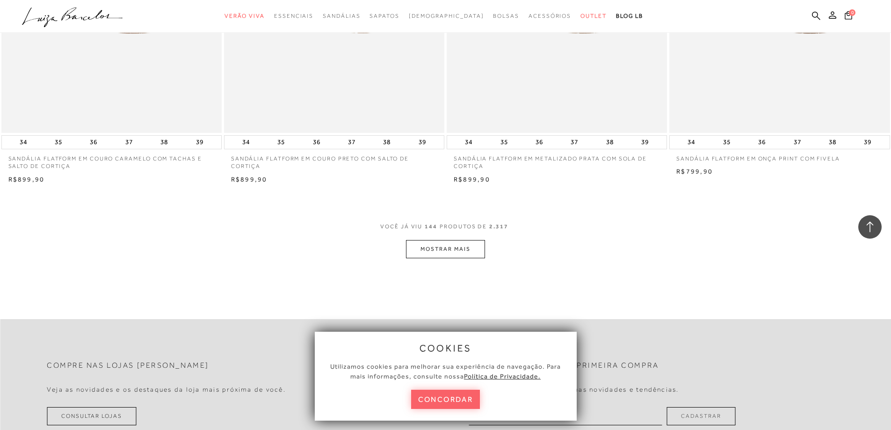
scroll to position [14033, 0]
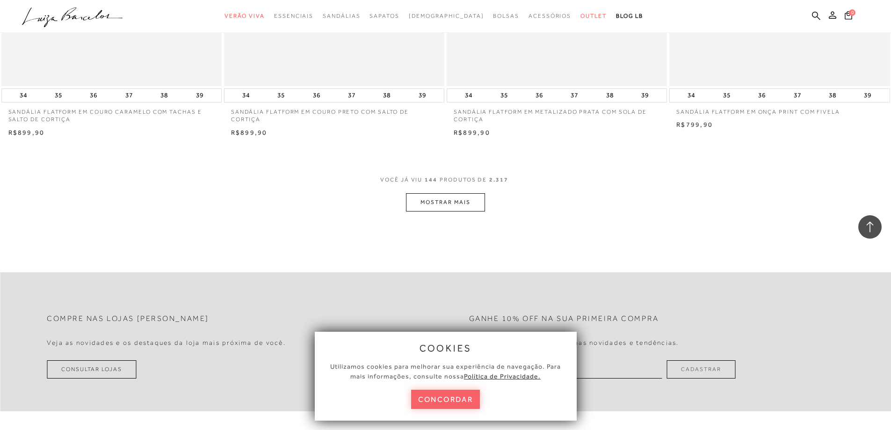
click at [440, 204] on button "MOSTRAR MAIS" at bounding box center [445, 202] width 79 height 18
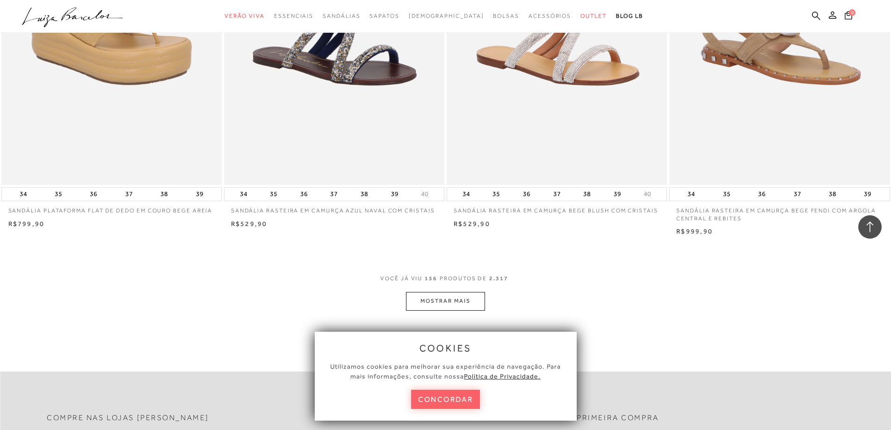
scroll to position [15156, 0]
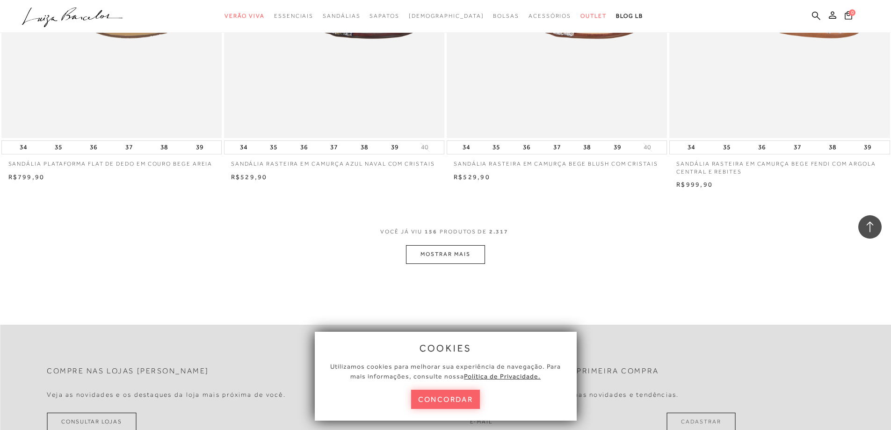
click at [440, 254] on button "MOSTRAR MAIS" at bounding box center [445, 254] width 79 height 18
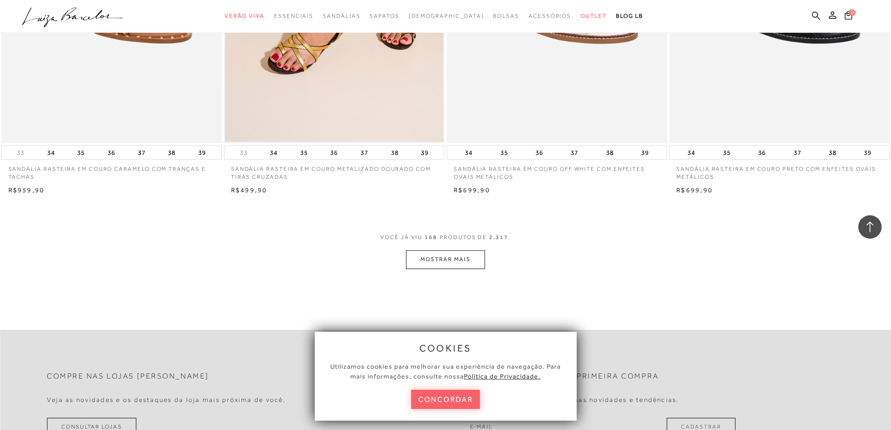
scroll to position [16372, 0]
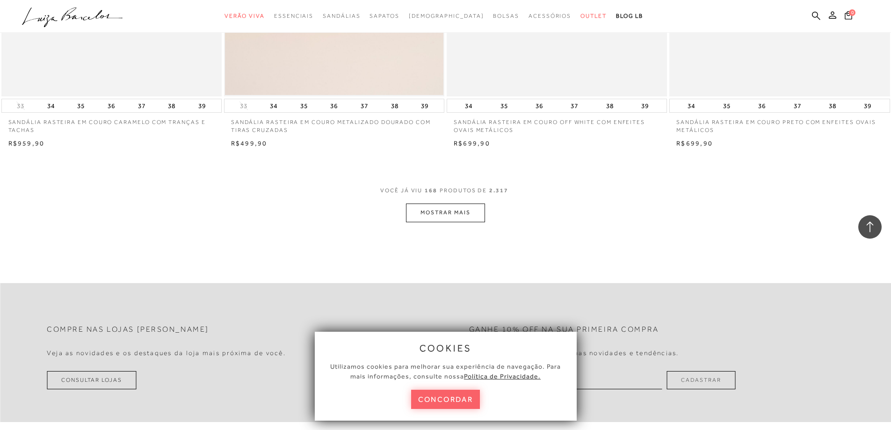
click at [450, 211] on button "MOSTRAR MAIS" at bounding box center [445, 212] width 79 height 18
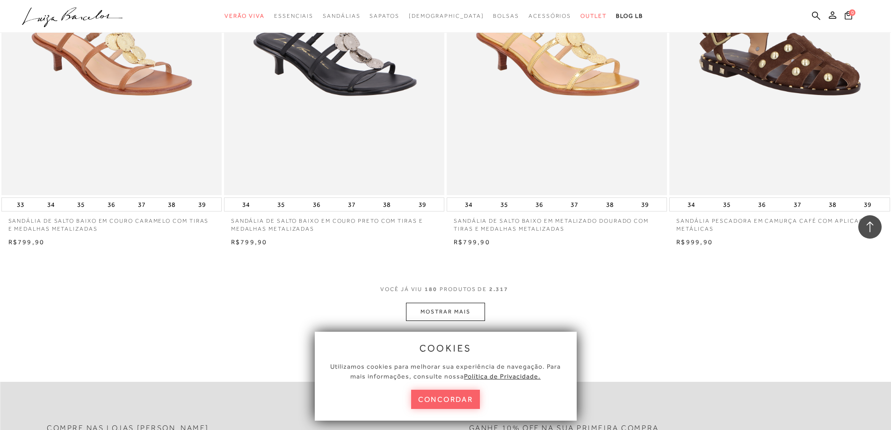
scroll to position [17588, 0]
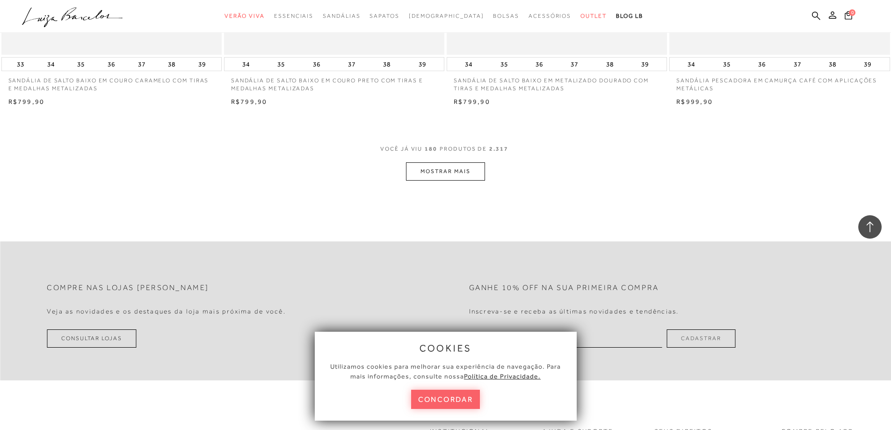
click at [460, 172] on button "MOSTRAR MAIS" at bounding box center [445, 171] width 79 height 18
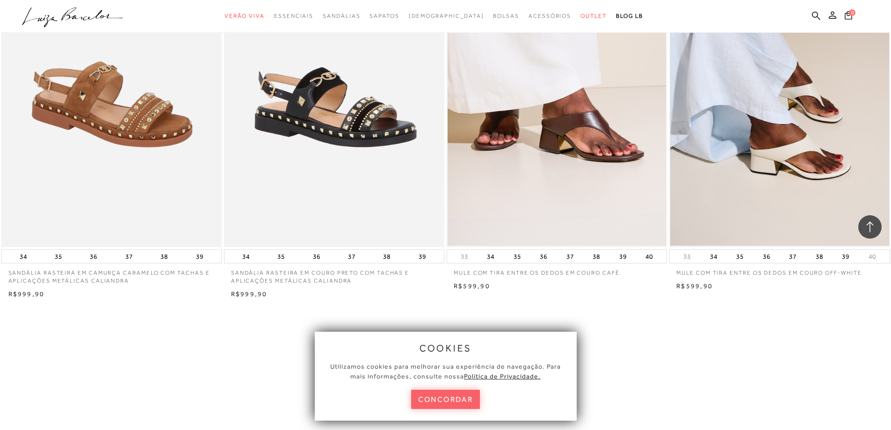
scroll to position [18758, 0]
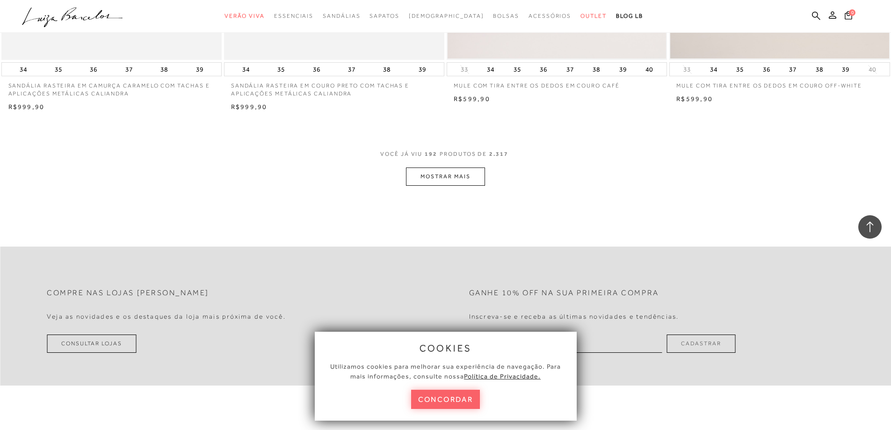
click at [471, 178] on button "MOSTRAR MAIS" at bounding box center [445, 176] width 79 height 18
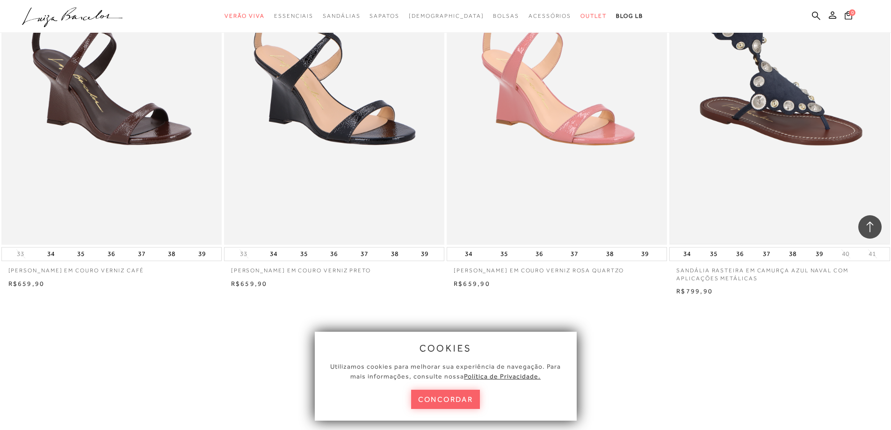
scroll to position [19927, 0]
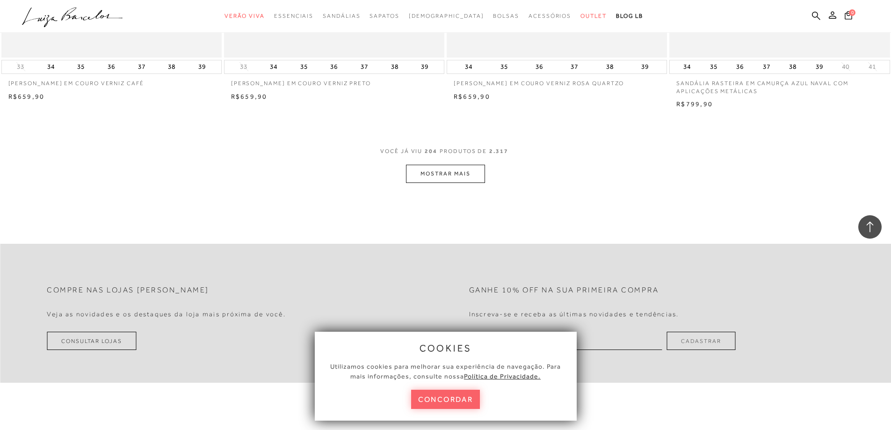
click at [443, 172] on button "MOSTRAR MAIS" at bounding box center [445, 174] width 79 height 18
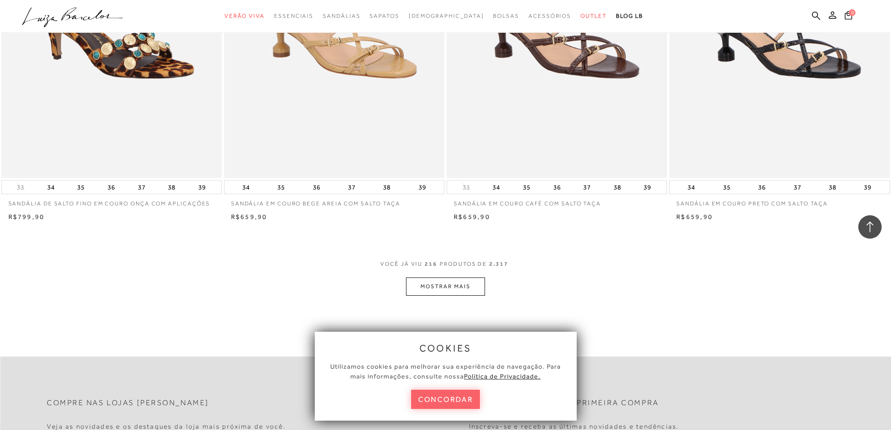
scroll to position [21168, 0]
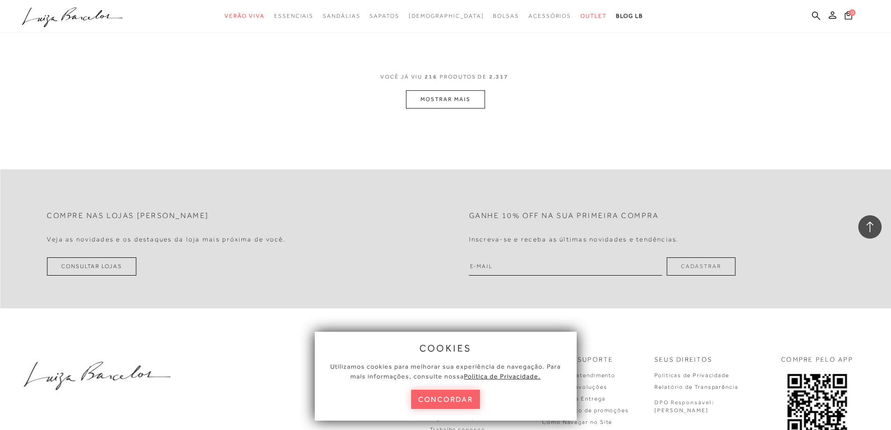
click at [451, 99] on button "MOSTRAR MAIS" at bounding box center [445, 99] width 79 height 18
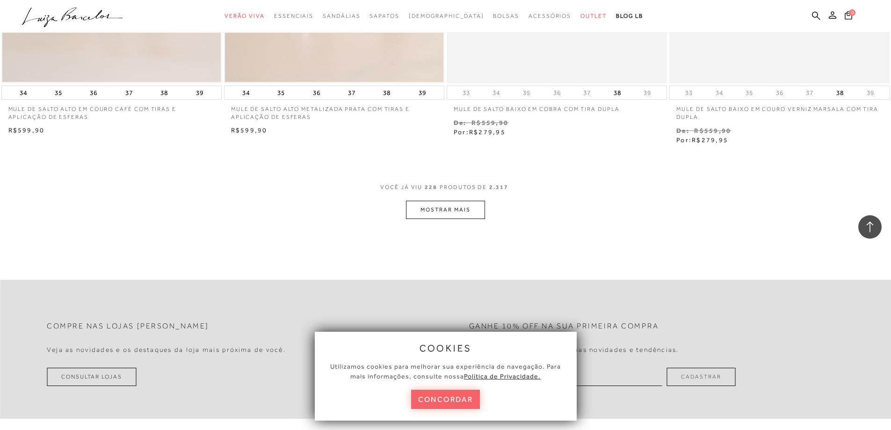
scroll to position [22291, 0]
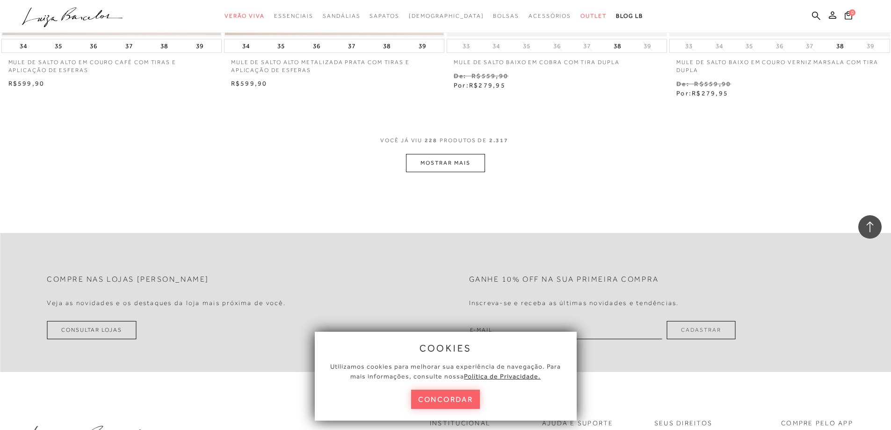
click at [443, 170] on button "MOSTRAR MAIS" at bounding box center [445, 163] width 79 height 18
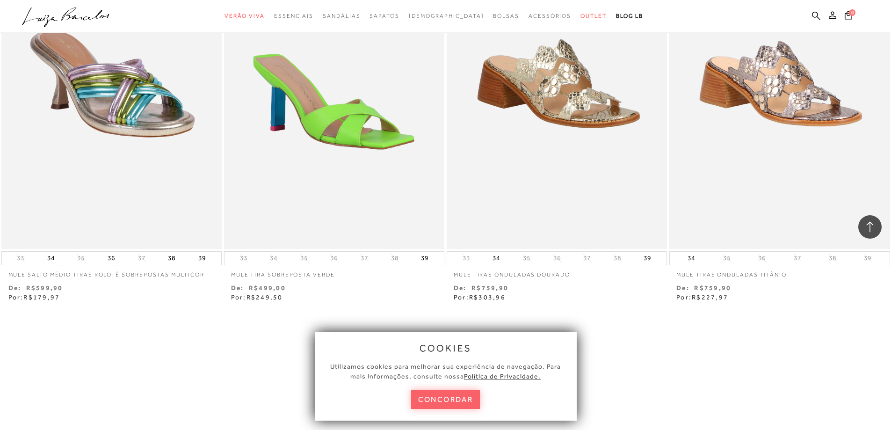
scroll to position [23414, 0]
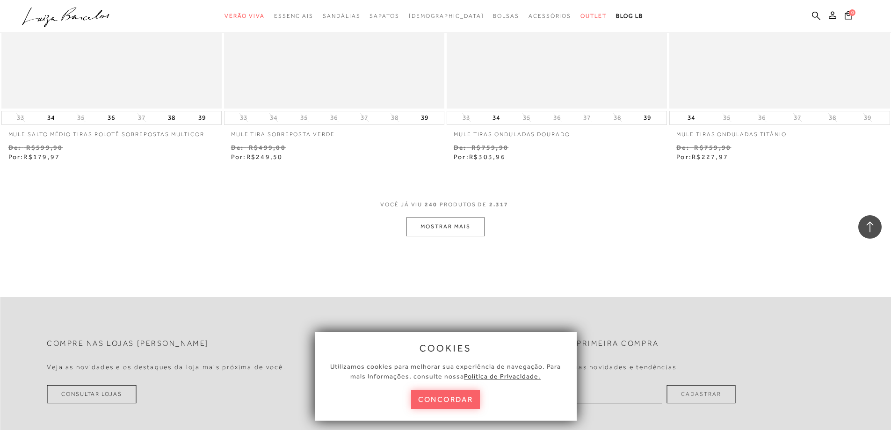
click at [444, 223] on button "MOSTRAR MAIS" at bounding box center [445, 227] width 79 height 18
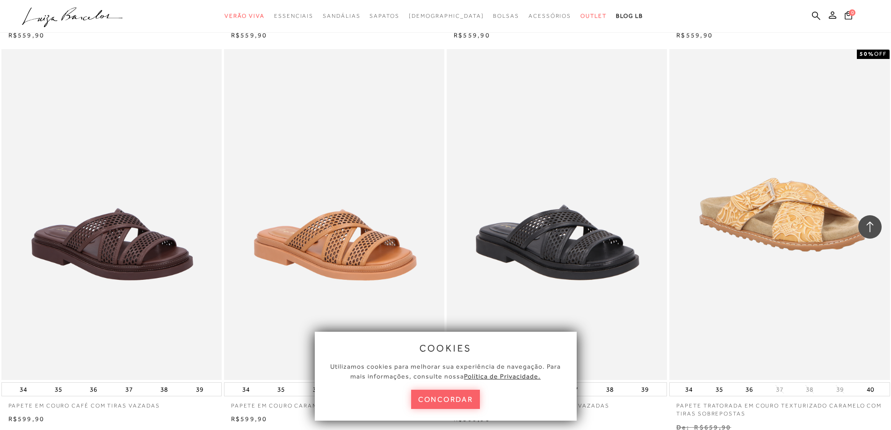
scroll to position [24506, 0]
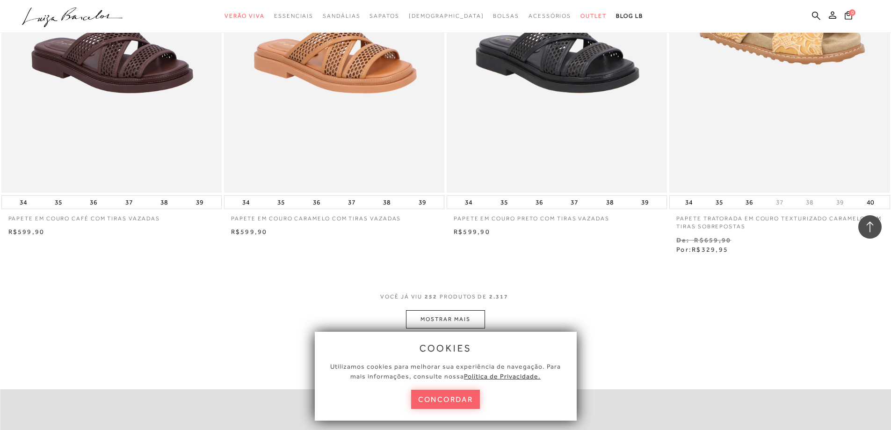
click at [460, 319] on button "MOSTRAR MAIS" at bounding box center [445, 319] width 79 height 18
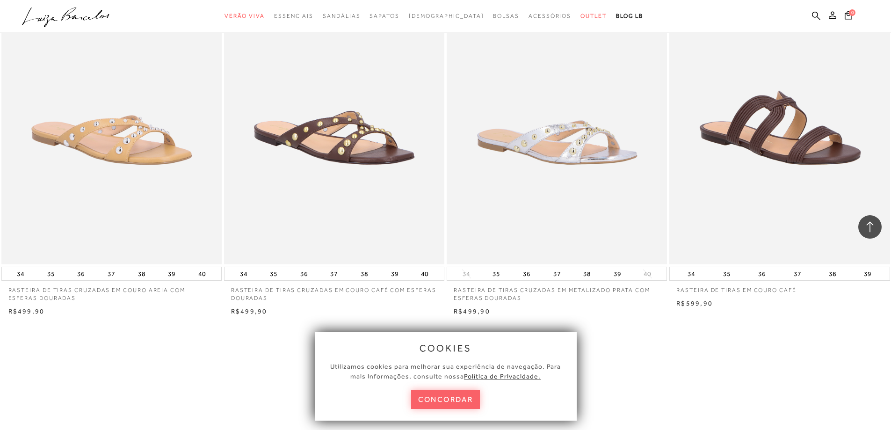
scroll to position [25769, 0]
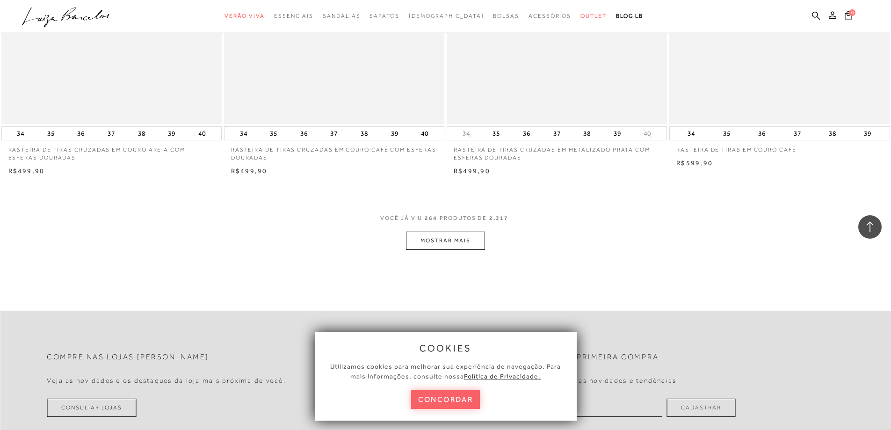
click at [469, 243] on button "MOSTRAR MAIS" at bounding box center [445, 241] width 79 height 18
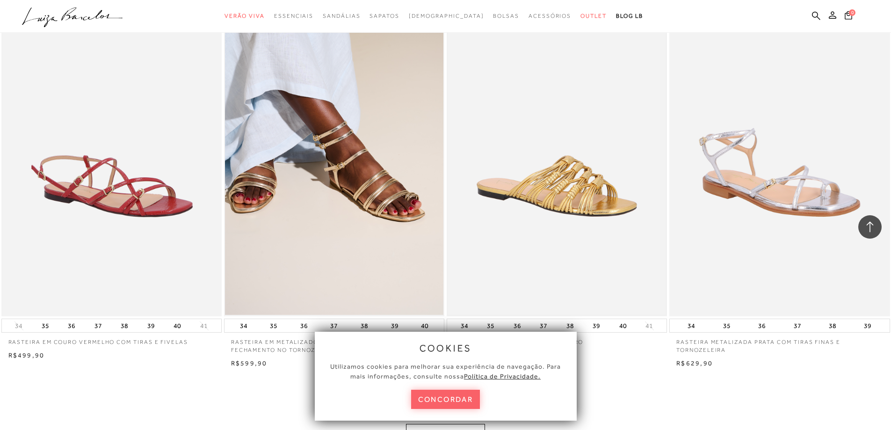
scroll to position [26938, 0]
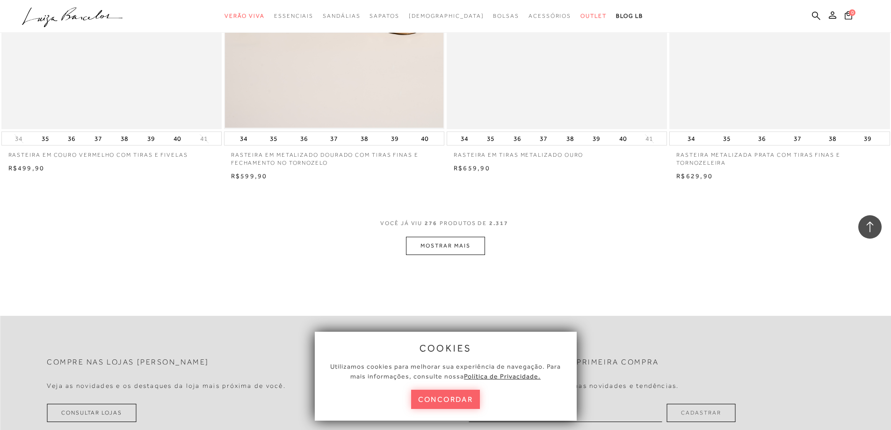
click at [433, 240] on button "MOSTRAR MAIS" at bounding box center [445, 246] width 79 height 18
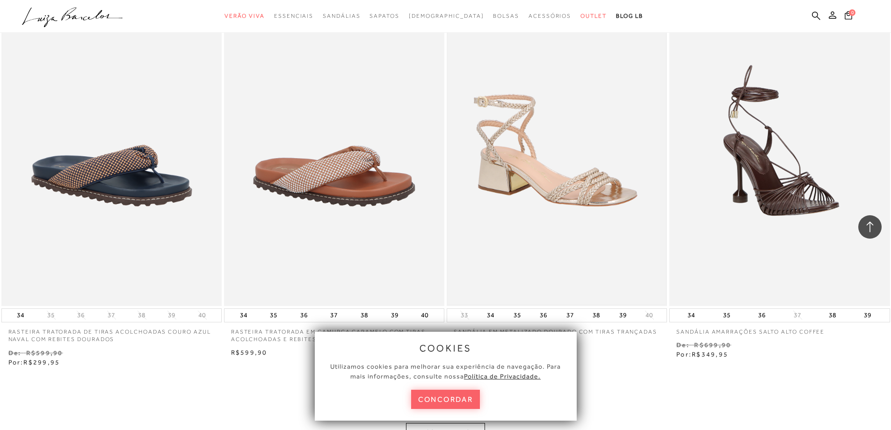
scroll to position [28134, 0]
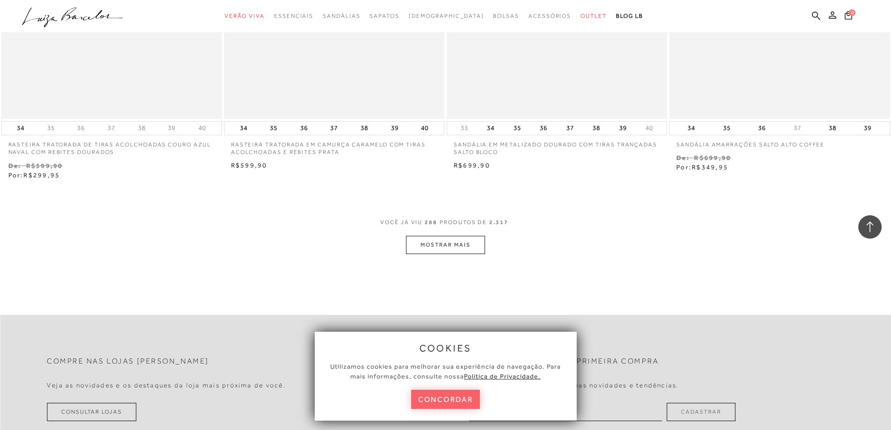
click at [454, 240] on button "MOSTRAR MAIS" at bounding box center [445, 245] width 79 height 18
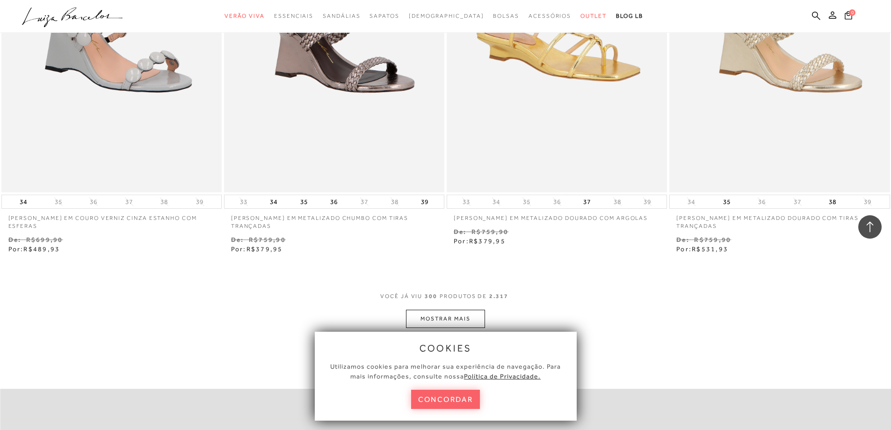
scroll to position [29443, 0]
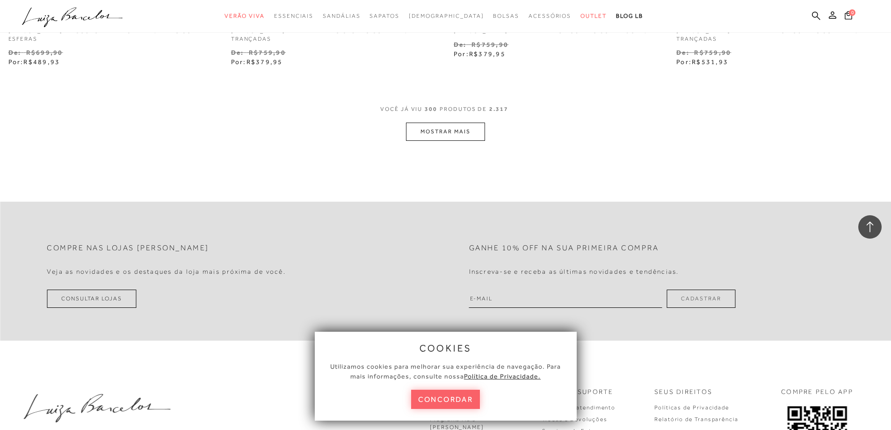
click at [470, 141] on button "MOSTRAR MAIS" at bounding box center [445, 132] width 79 height 18
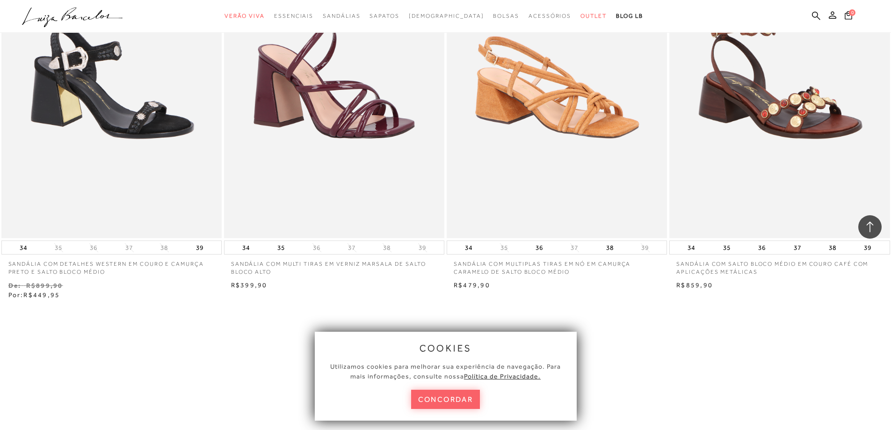
scroll to position [30602, 0]
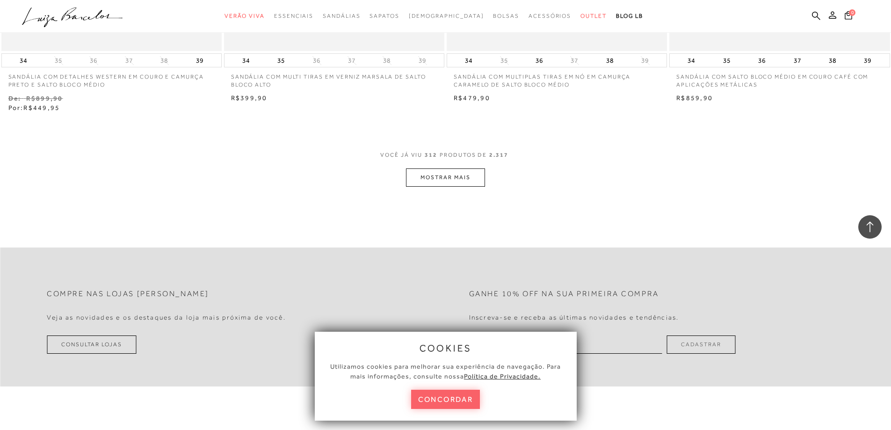
click at [466, 187] on button "MOSTRAR MAIS" at bounding box center [445, 177] width 79 height 18
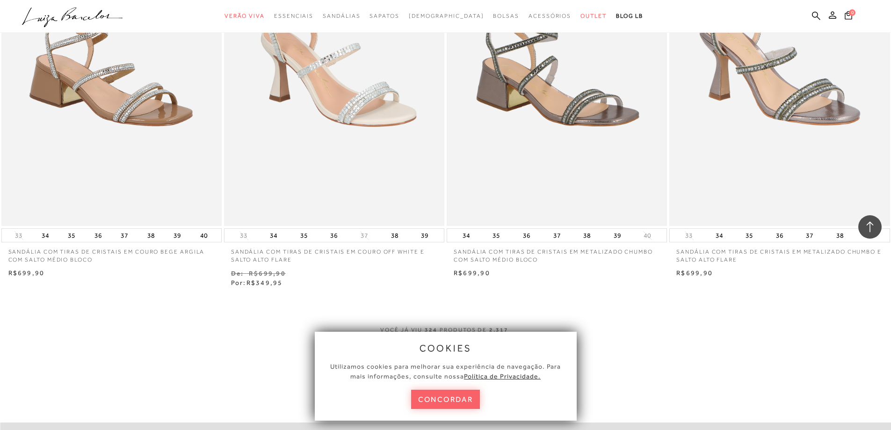
scroll to position [31677, 0]
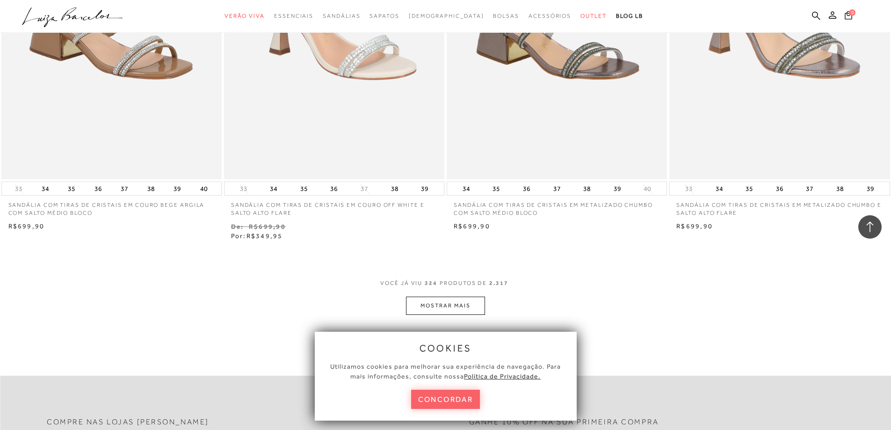
click at [480, 315] on button "MOSTRAR MAIS" at bounding box center [445, 306] width 79 height 18
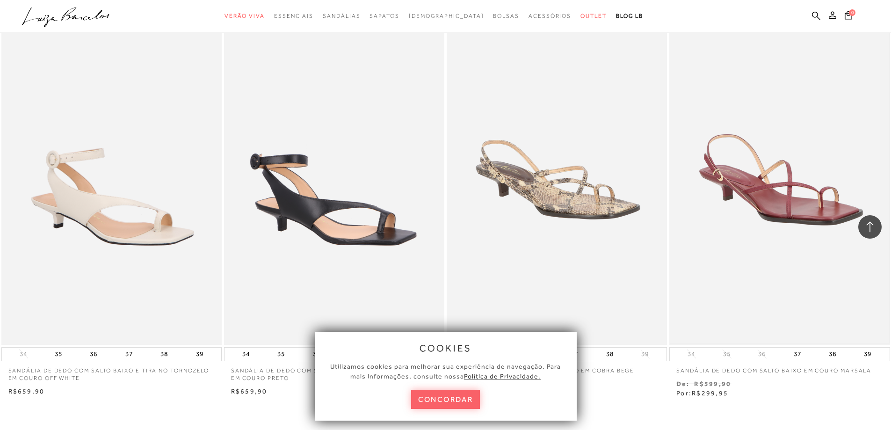
scroll to position [32847, 0]
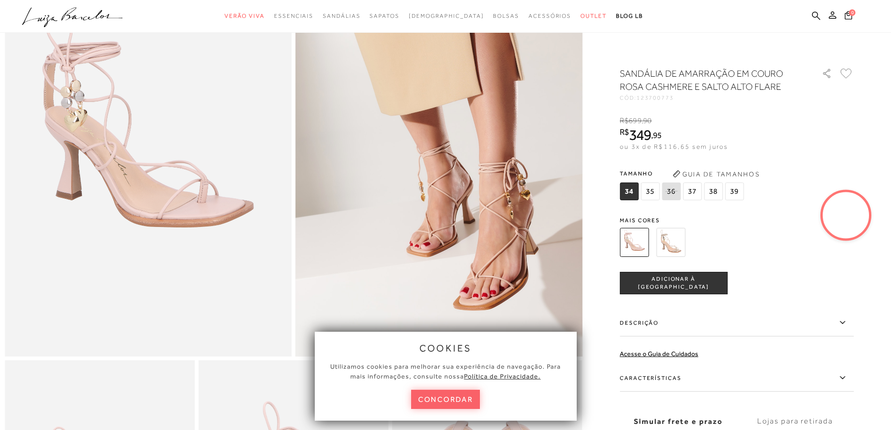
click at [676, 242] on img at bounding box center [670, 242] width 29 height 29
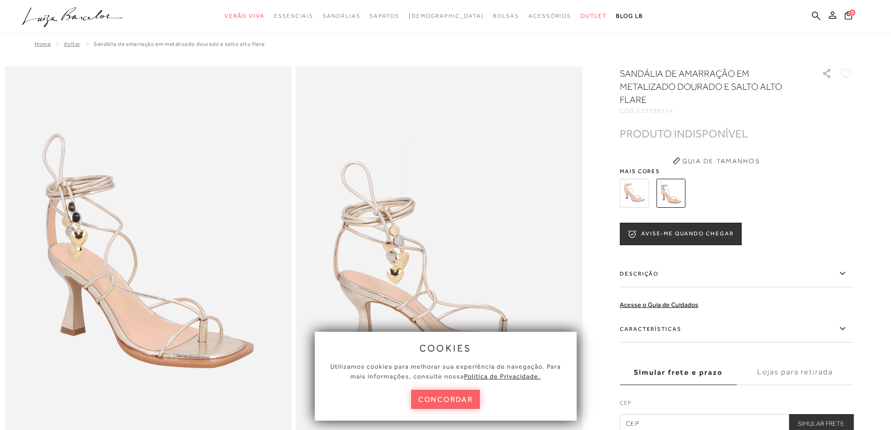
click at [631, 190] on img at bounding box center [634, 193] width 29 height 29
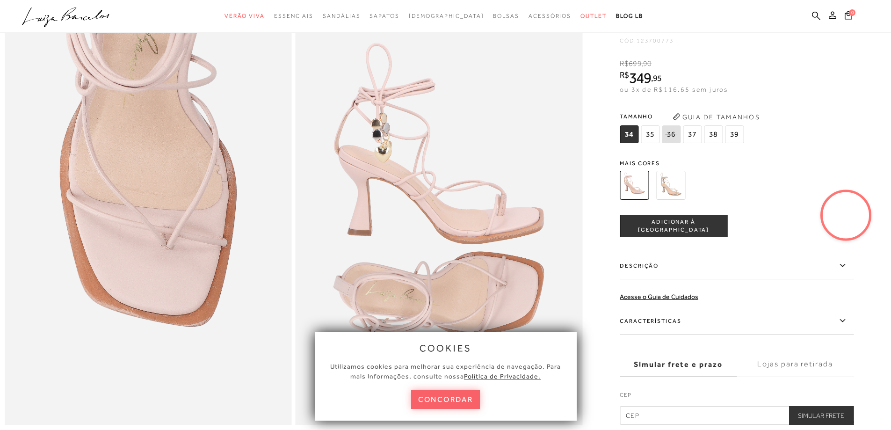
scroll to position [936, 0]
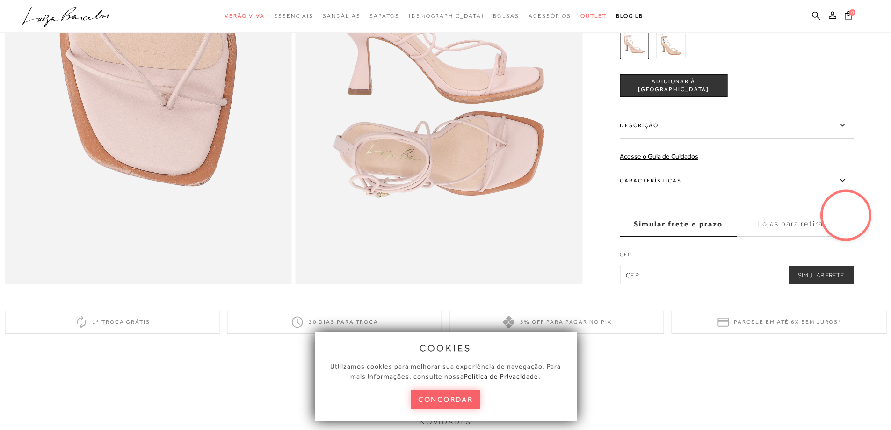
click at [699, 284] on input "text" at bounding box center [737, 275] width 234 height 19
type input "65924-000"
click at [817, 284] on button "Simular Frete" at bounding box center [821, 275] width 65 height 19
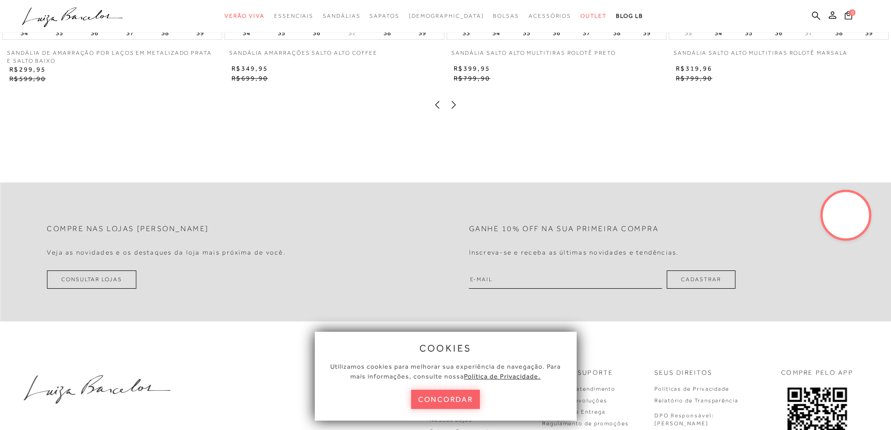
scroll to position [1731, 0]
